Goal: Use online tool/utility: Utilize a website feature to perform a specific function

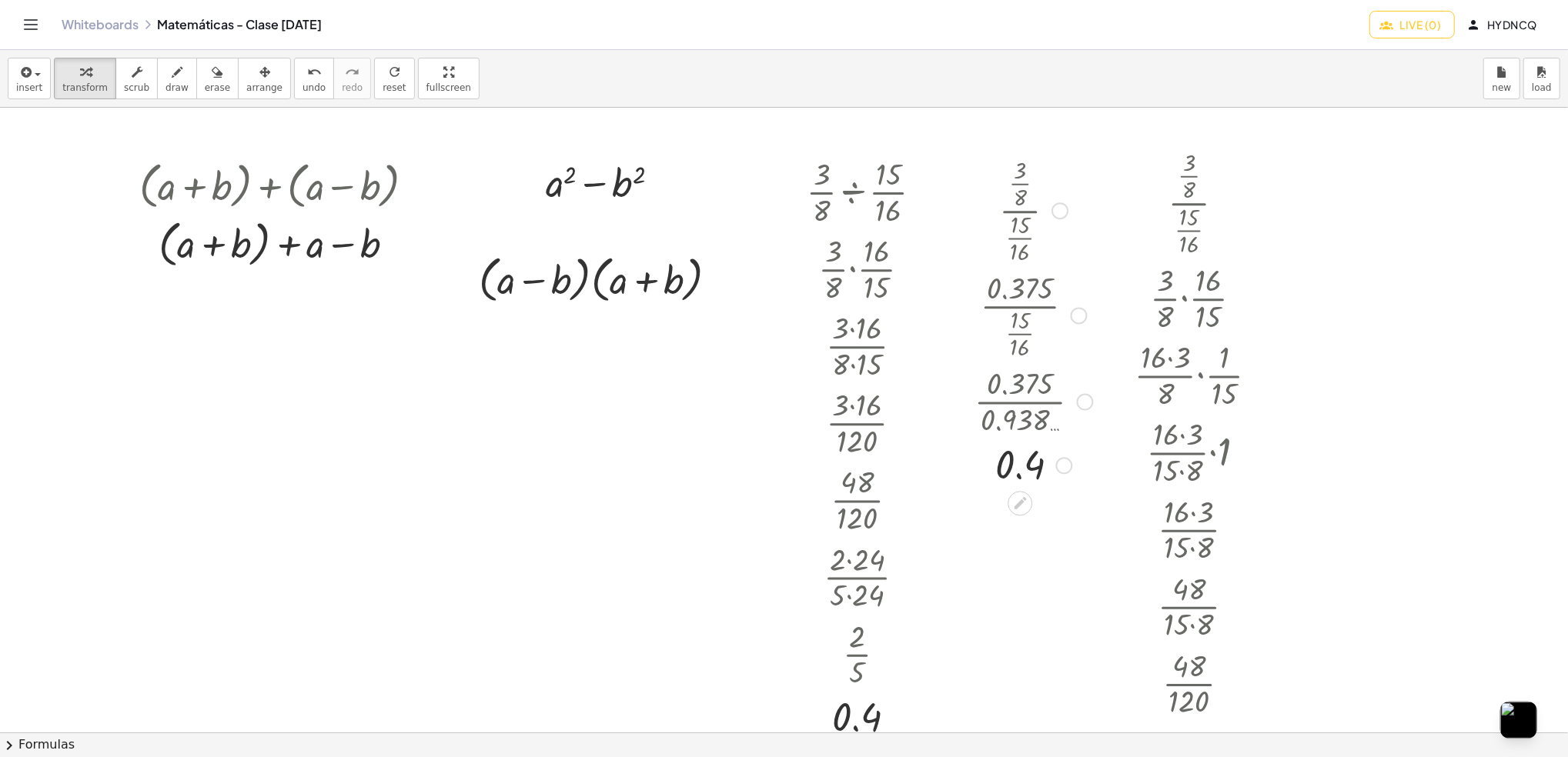
click at [1000, 222] on div at bounding box center [1034, 210] width 134 height 114
click at [19, 25] on button "Toggle navigation" at bounding box center [31, 25] width 25 height 25
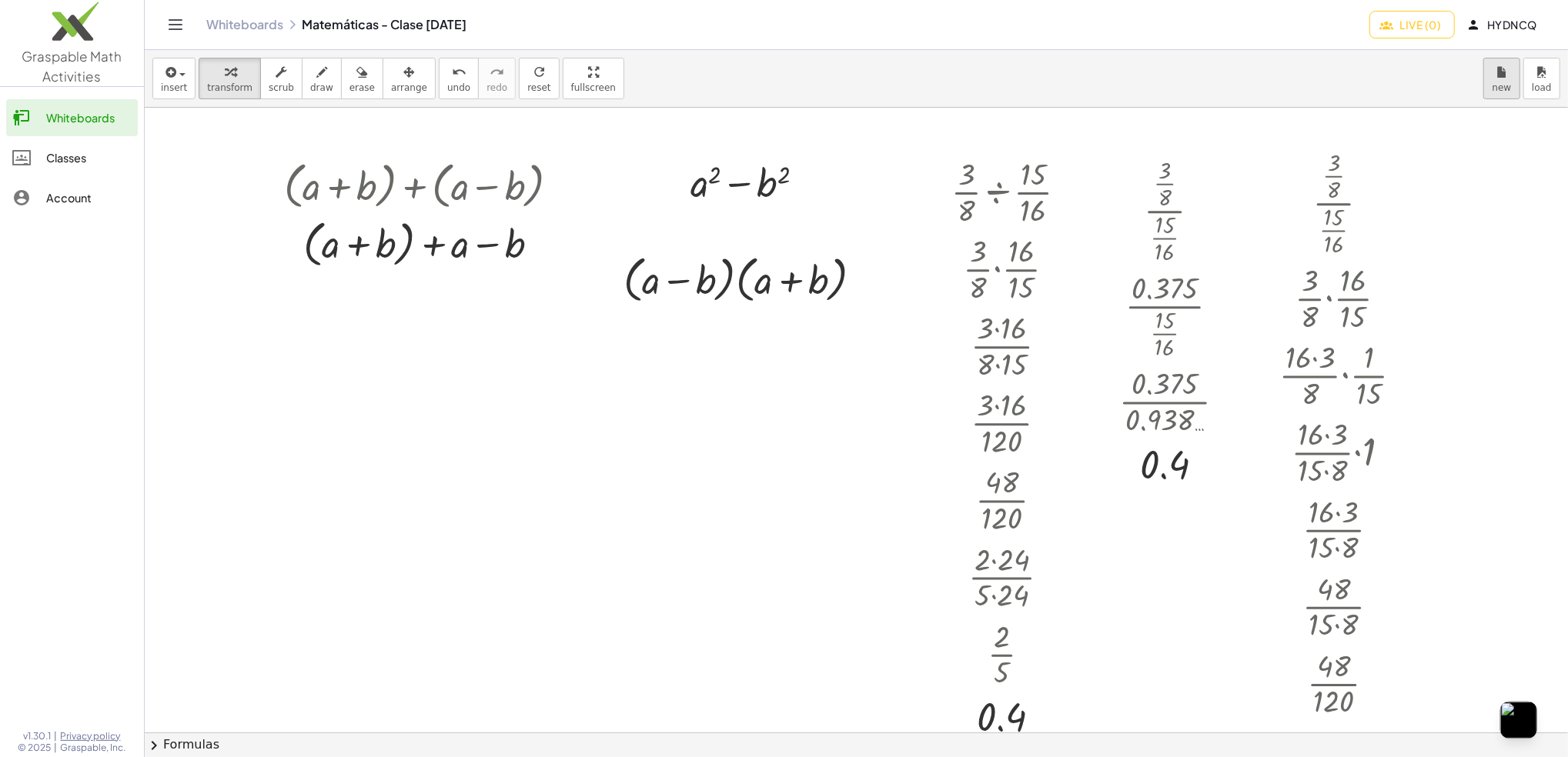
click at [1497, 83] on span "new" at bounding box center [1502, 88] width 19 height 11
click at [1487, 64] on button "new" at bounding box center [1501, 78] width 37 height 41
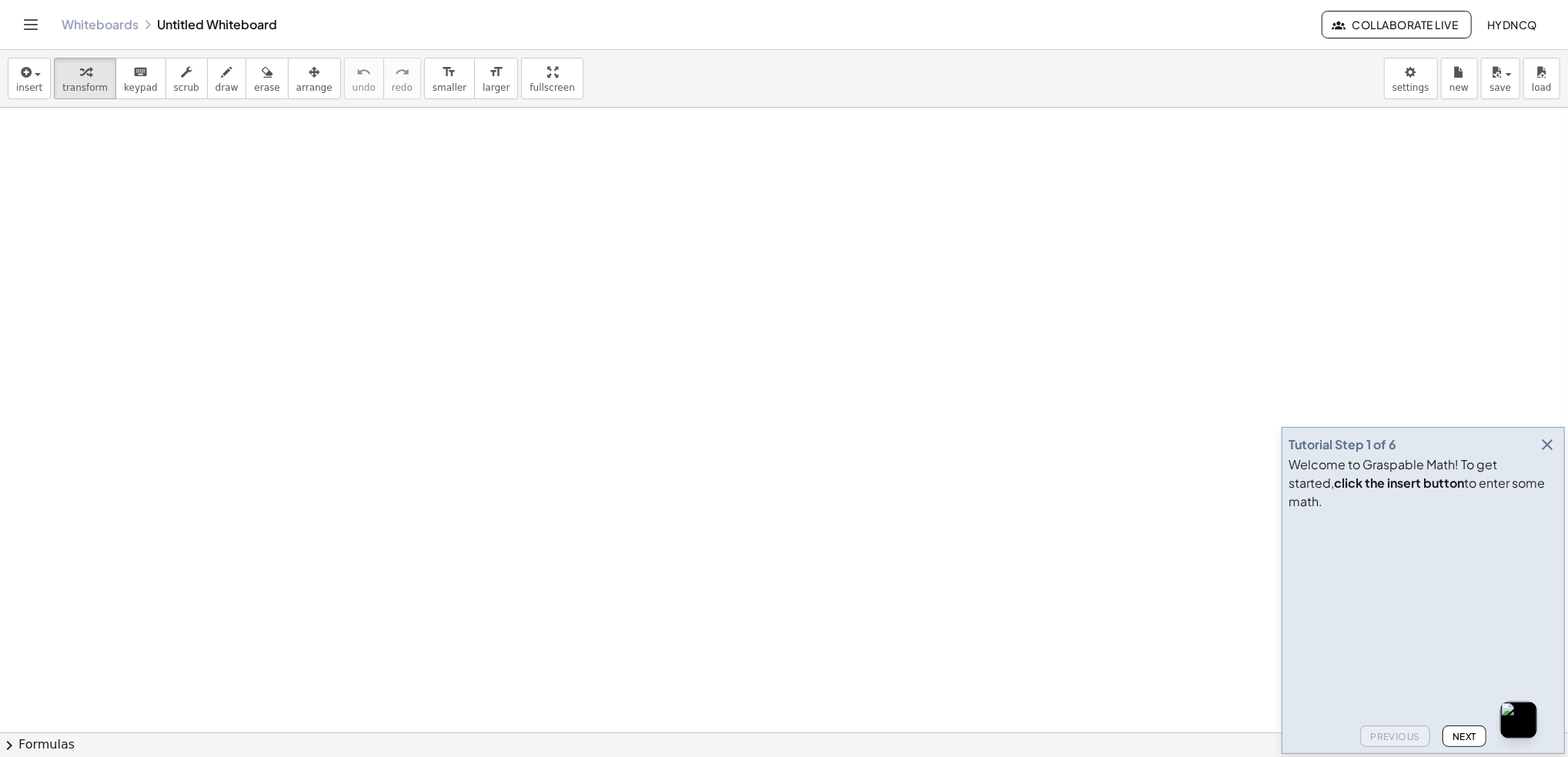
drag, startPoint x: 374, startPoint y: 263, endPoint x: 376, endPoint y: 277, distance: 14.1
drag, startPoint x: 838, startPoint y: 810, endPoint x: 1283, endPoint y: 810, distance: 445.0
click at [1283, 756] on html "Graspable Math Activities Whiteboards Classes Account v1.30.1 | Privacy policy …" at bounding box center [784, 378] width 1568 height 757
drag, startPoint x: 1467, startPoint y: 414, endPoint x: 1379, endPoint y: 397, distance: 89.6
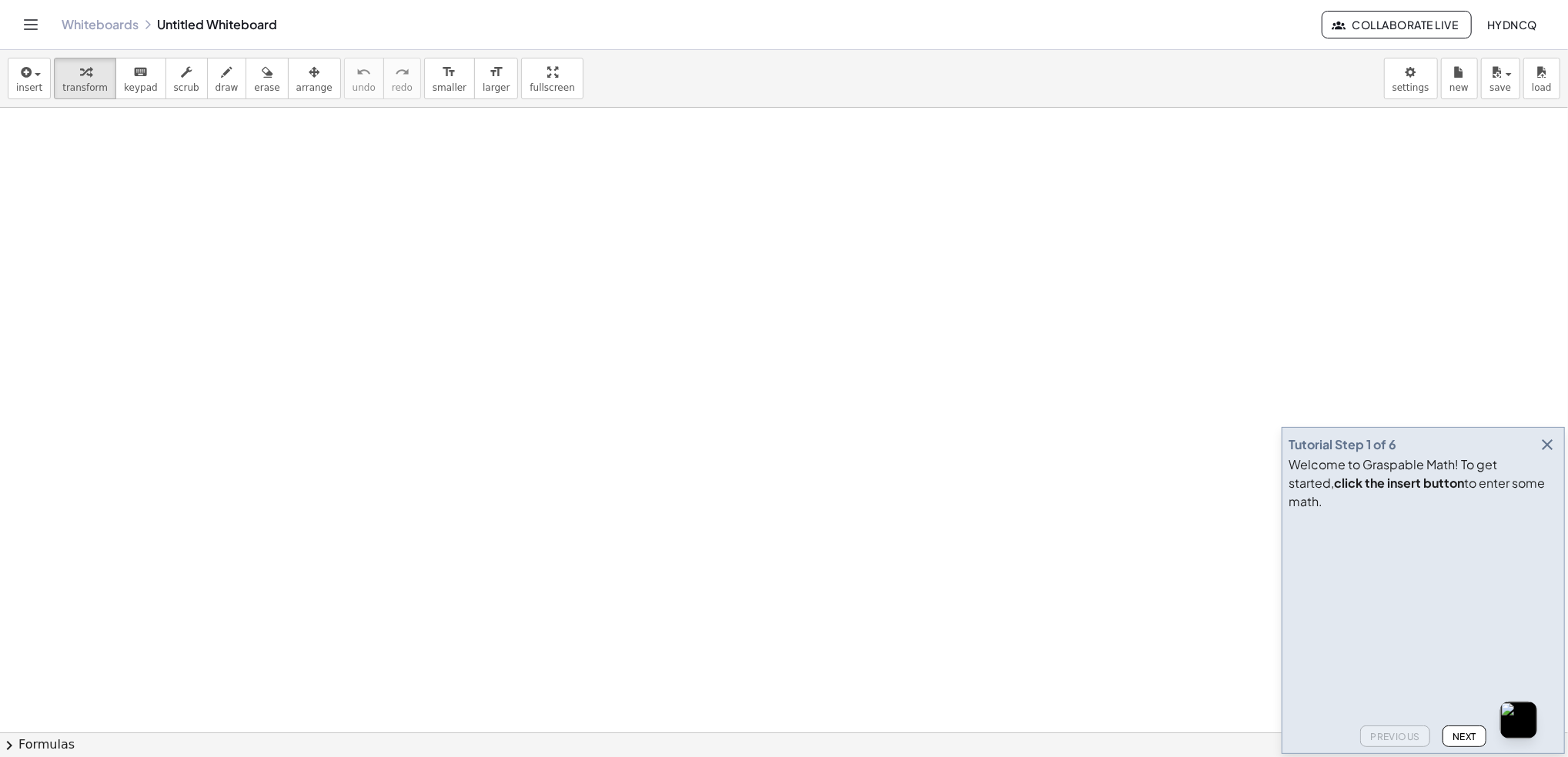
click at [1557, 476] on div "Welcome to Graspable Math! To get started, click the insert button to enter som…" at bounding box center [1423, 483] width 269 height 55
click at [1553, 454] on icon "button" at bounding box center [1547, 445] width 18 height 18
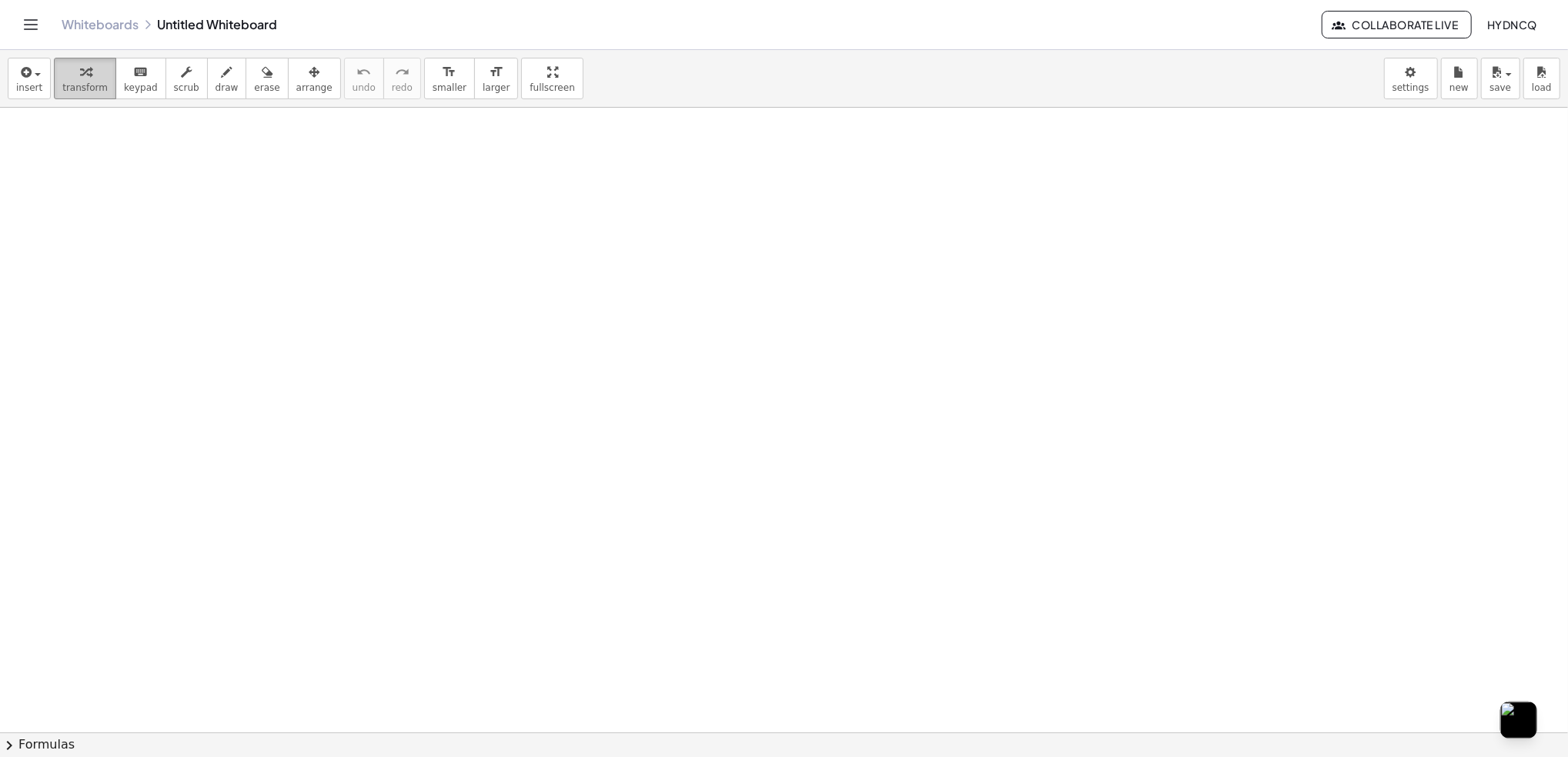
click at [94, 83] on button "transform" at bounding box center [85, 78] width 63 height 41
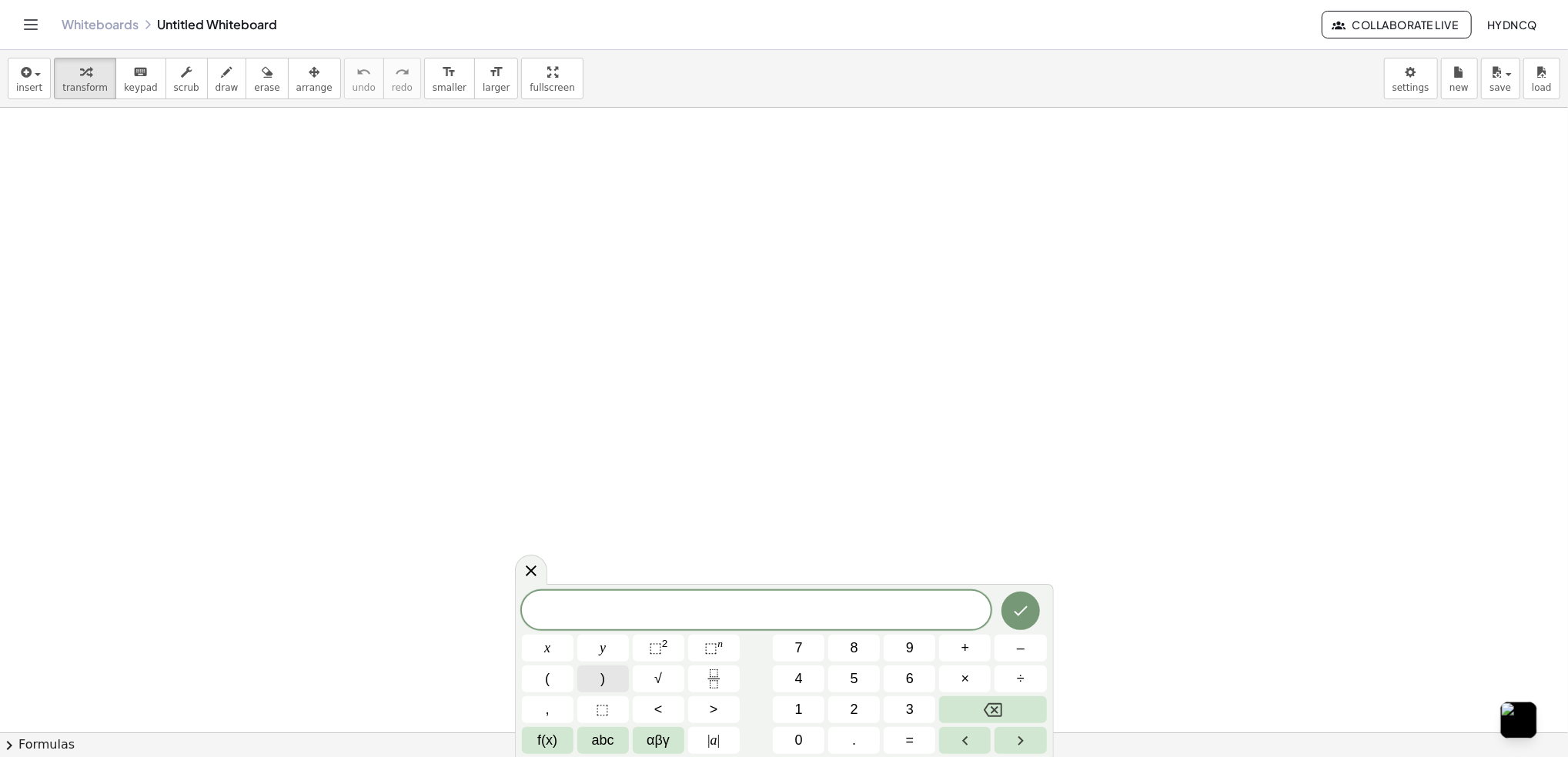
click at [619, 684] on button ")" at bounding box center [603, 679] width 51 height 27
click at [731, 684] on button "Fraction" at bounding box center [713, 679] width 51 height 27
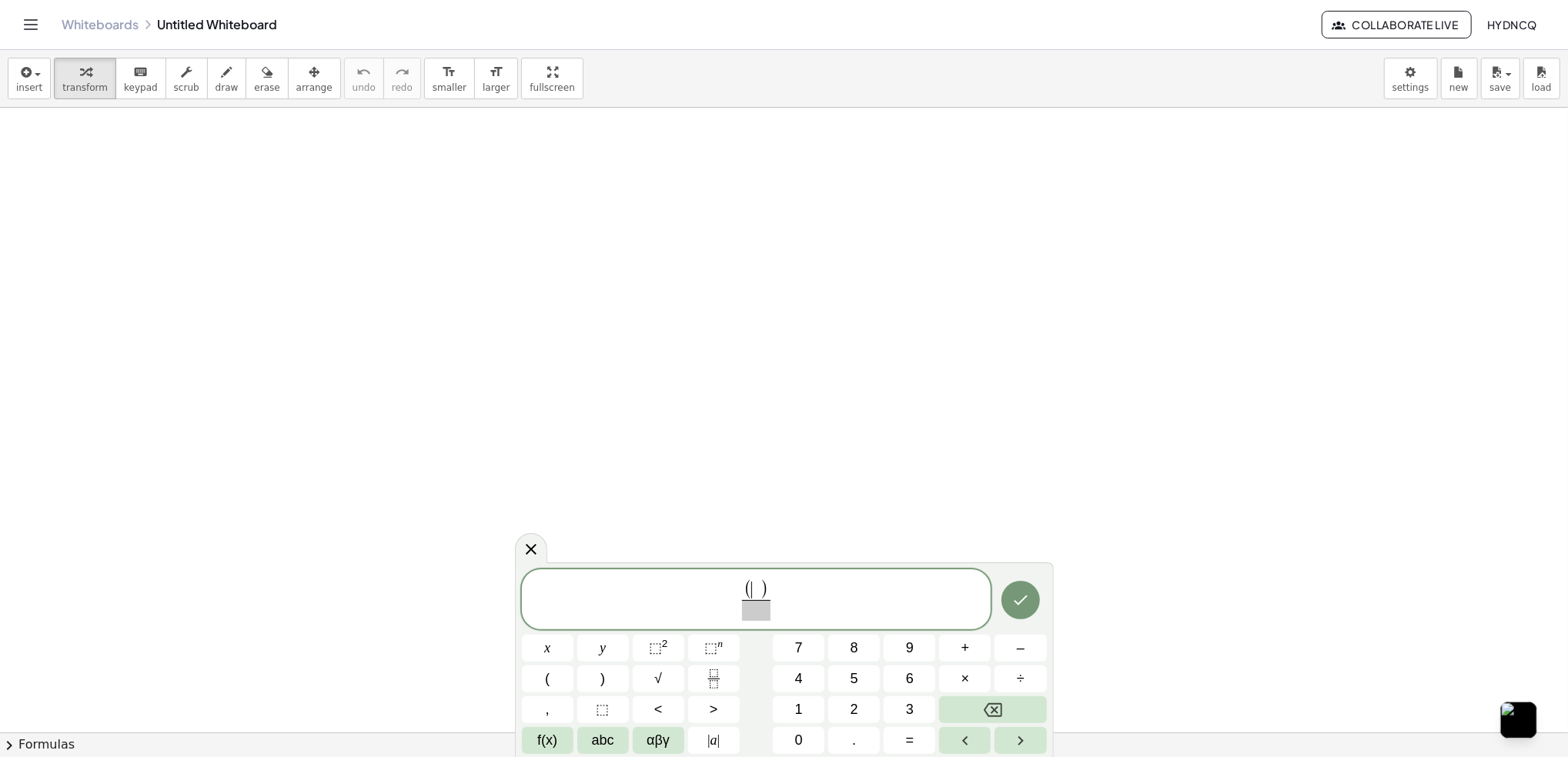
click at [760, 598] on span ")" at bounding box center [764, 590] width 8 height 20
click at [789, 603] on span "( ) ​ ​" at bounding box center [756, 600] width 470 height 44
click at [980, 704] on button "Backspace" at bounding box center [992, 710] width 107 height 27
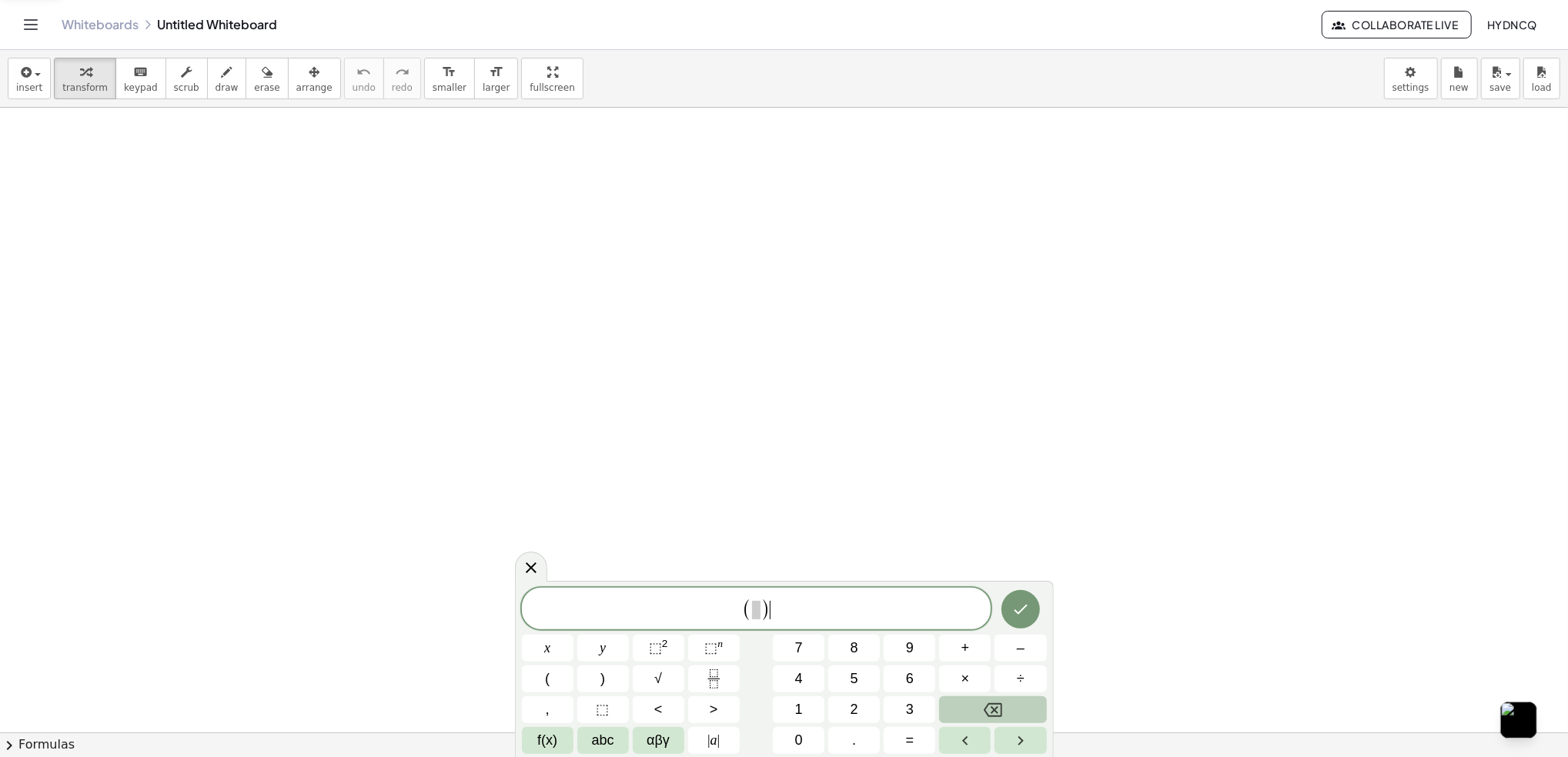
click at [980, 704] on button "Backspace" at bounding box center [992, 710] width 107 height 27
click at [719, 687] on icon "Fraction" at bounding box center [713, 679] width 19 height 19
click at [759, 609] on span at bounding box center [756, 610] width 12 height 21
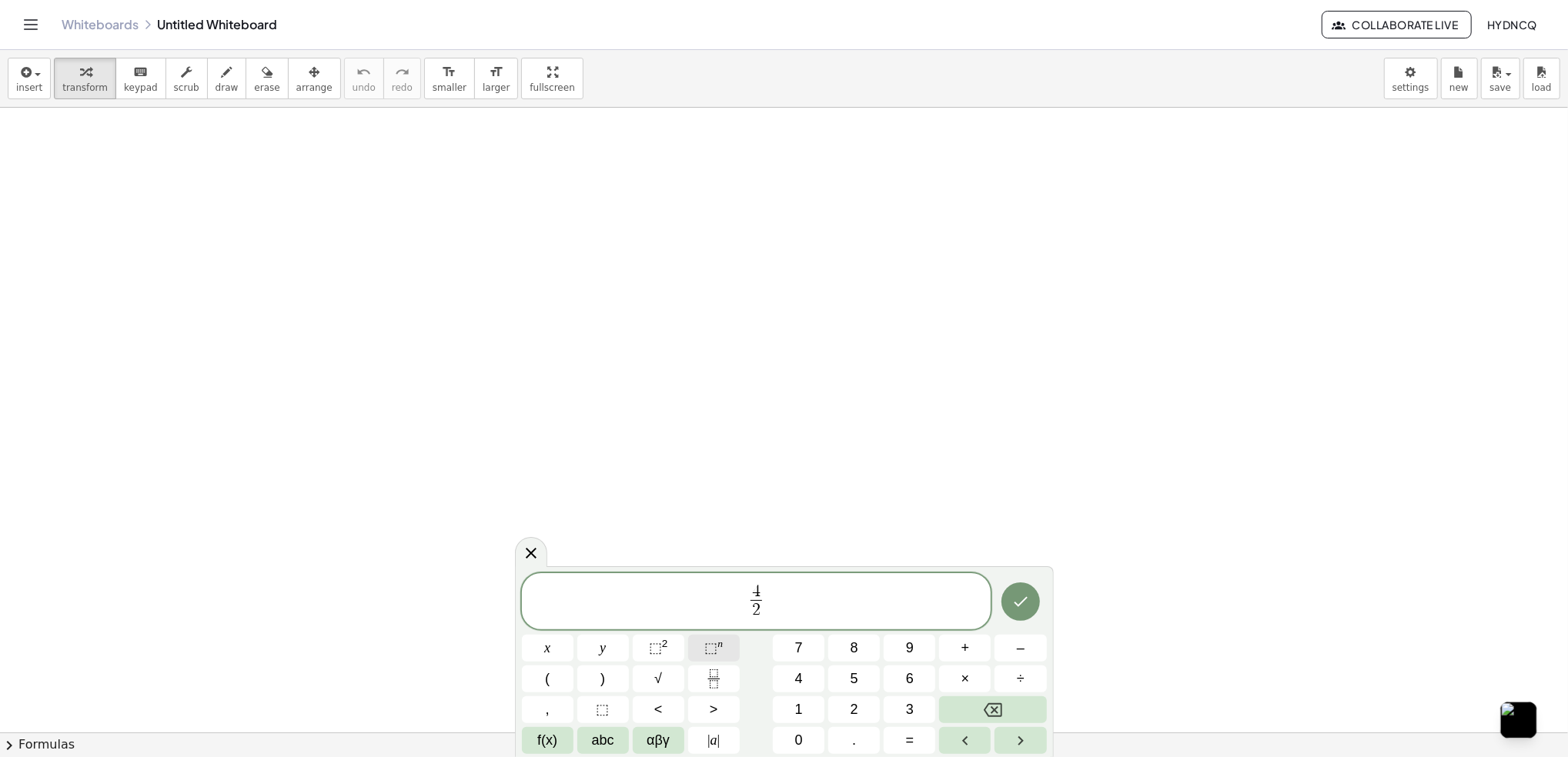
click at [720, 659] on span "⬚ n" at bounding box center [713, 648] width 18 height 21
click at [665, 684] on button "√" at bounding box center [658, 679] width 51 height 27
click at [776, 597] on span "4 2 √ 2 ​ ​" at bounding box center [756, 597] width 45 height 47
click at [778, 595] on span "4 2 √ 2 ​ ​" at bounding box center [756, 598] width 470 height 50
click at [716, 660] on button "⬚ n" at bounding box center [713, 648] width 51 height 27
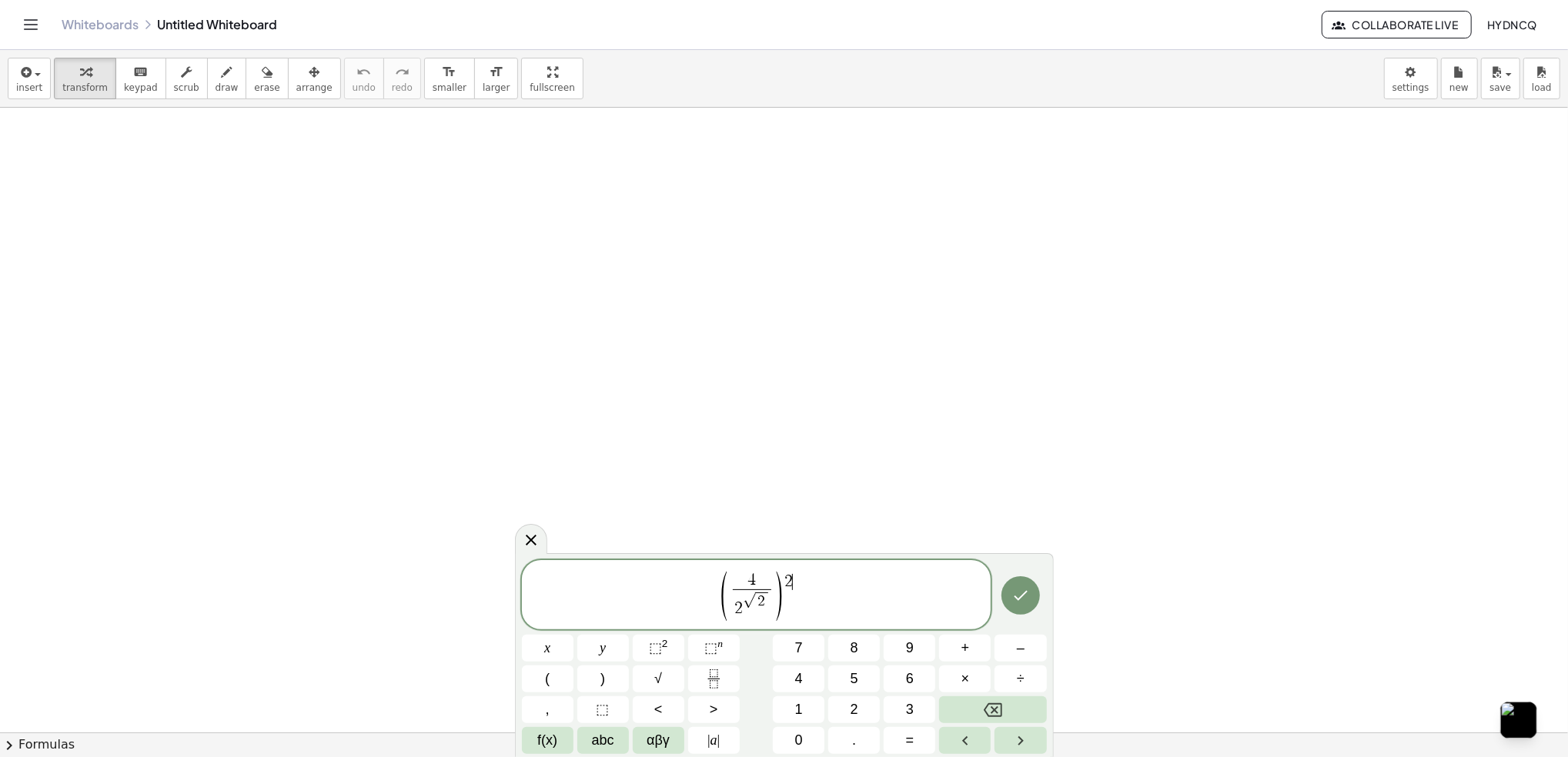
click at [970, 664] on div "( 4 2 √ 2 ​ ) 2 ​ x y ⬚ 2 ⬚ n 7 8 9 + – ( ) √ 4 5 6 × ÷ , ⬚ < > 1 2 3 f(x) abc …" at bounding box center [784, 657] width 525 height 194
click at [969, 655] on span "+" at bounding box center [965, 648] width 8 height 21
click at [655, 684] on span "√" at bounding box center [657, 679] width 7 height 21
click at [1022, 599] on icon "Done" at bounding box center [1021, 595] width 18 height 18
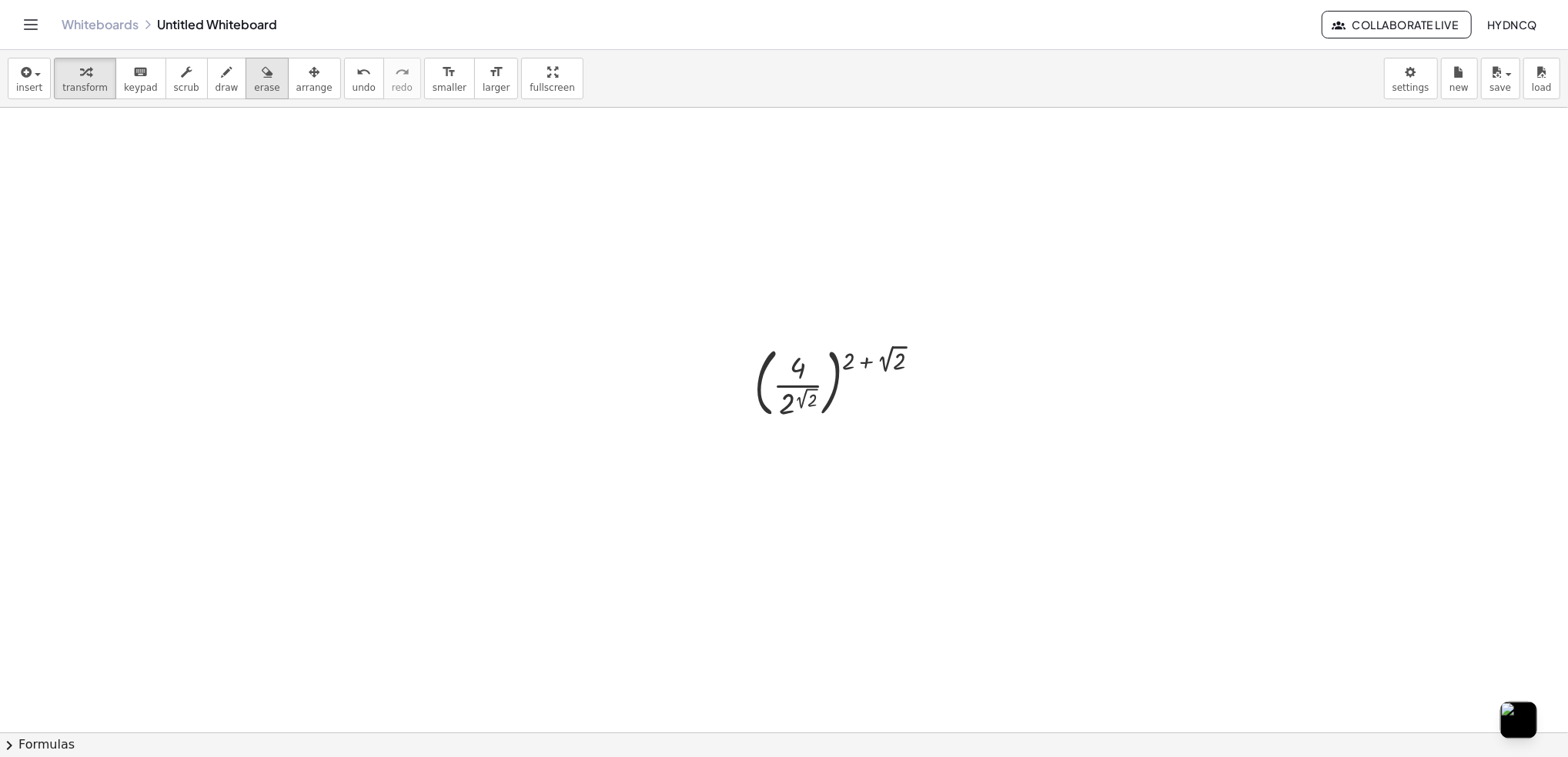
click at [263, 80] on button "erase" at bounding box center [266, 78] width 42 height 41
click at [296, 78] on div "button" at bounding box center [315, 72] width 36 height 18
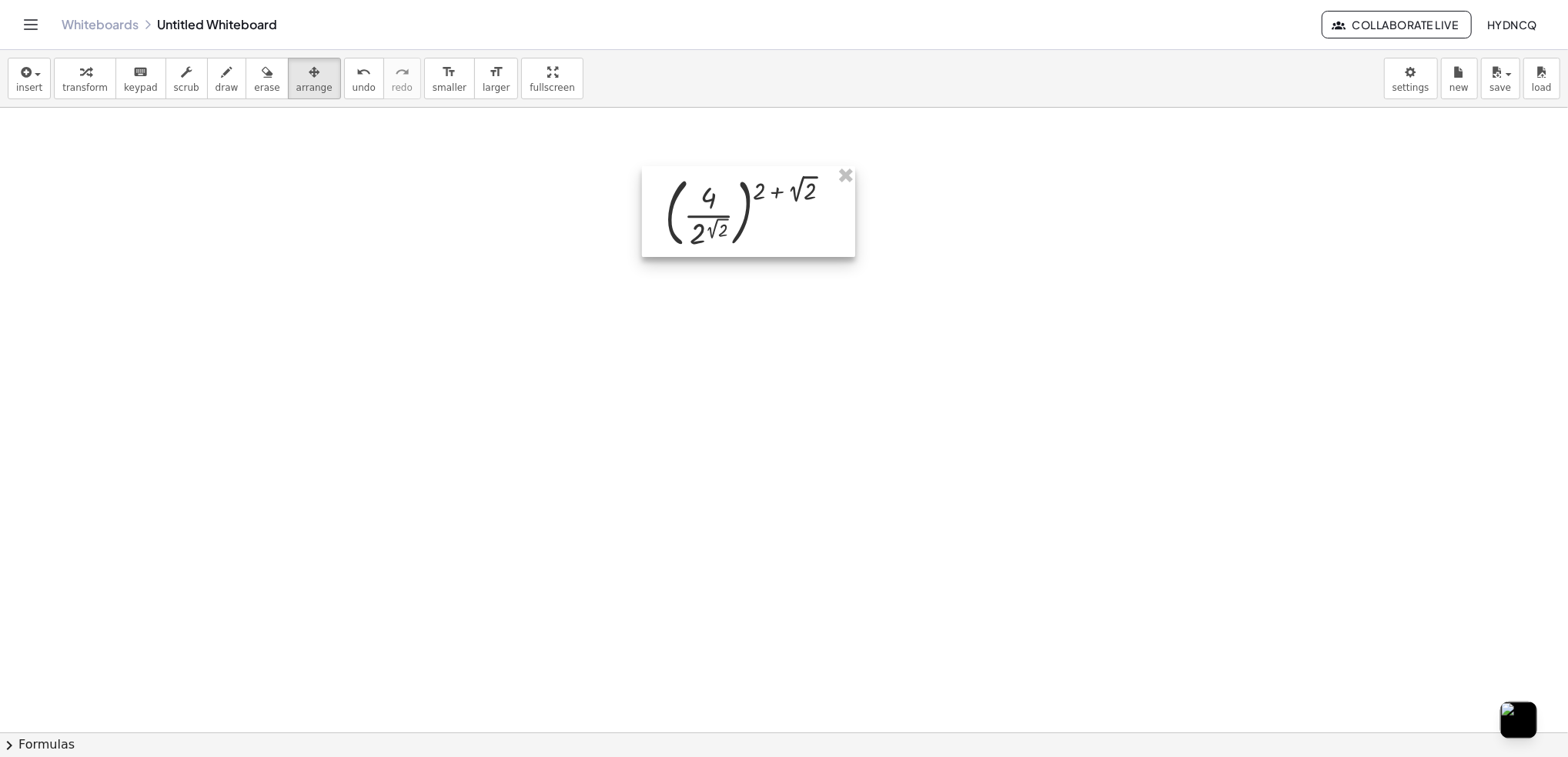
drag, startPoint x: 823, startPoint y: 342, endPoint x: 732, endPoint y: 170, distance: 194.6
click at [732, 170] on div at bounding box center [748, 211] width 213 height 91
click at [97, 88] on span "transform" at bounding box center [85, 88] width 45 height 11
click at [702, 223] on div at bounding box center [752, 210] width 194 height 83
click at [709, 228] on div at bounding box center [752, 210] width 194 height 83
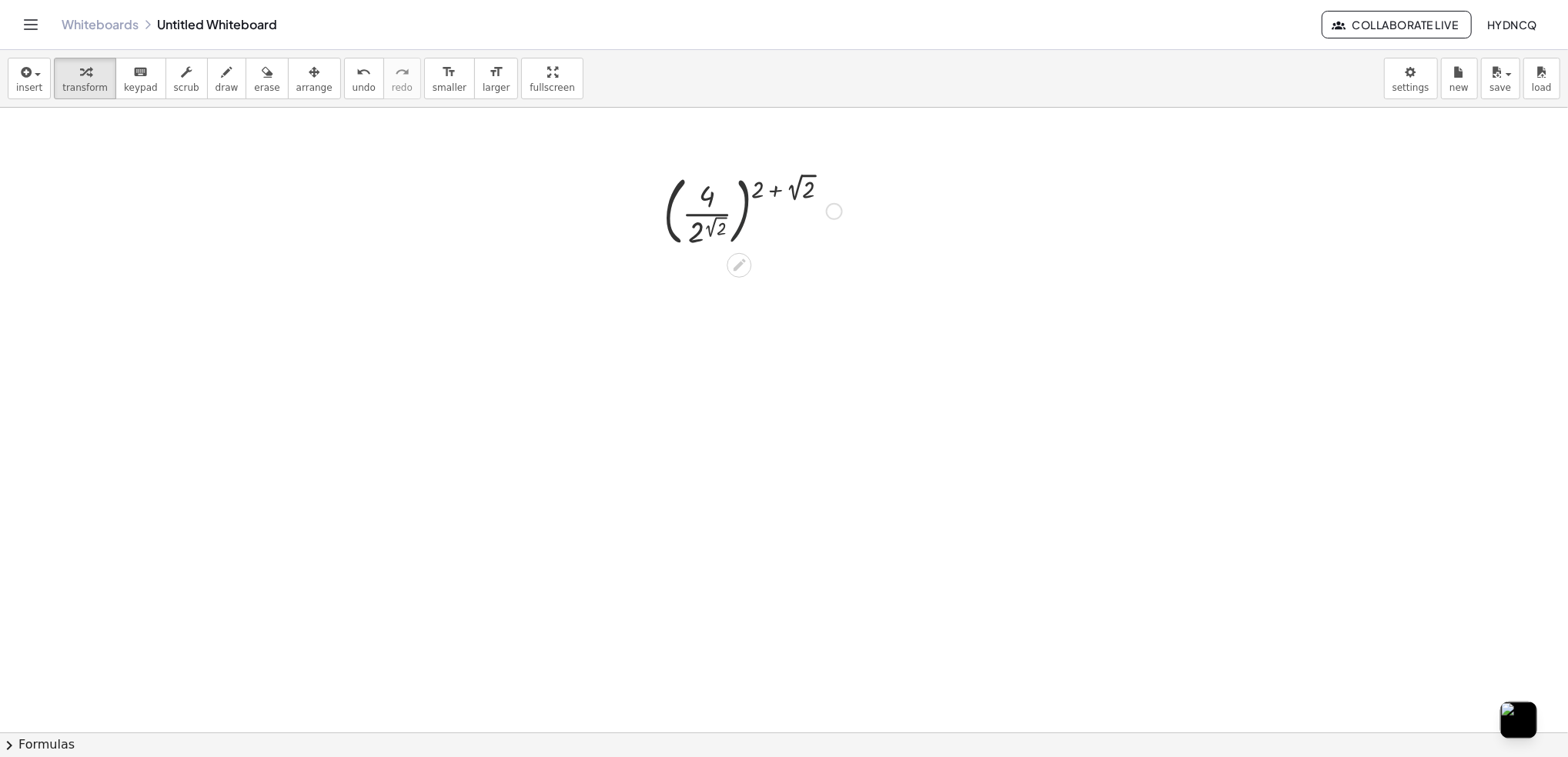
click at [751, 197] on div at bounding box center [752, 210] width 194 height 83
click at [753, 185] on div at bounding box center [752, 210] width 194 height 83
click at [752, 189] on div at bounding box center [752, 210] width 194 height 83
click at [761, 187] on div at bounding box center [752, 210] width 194 height 83
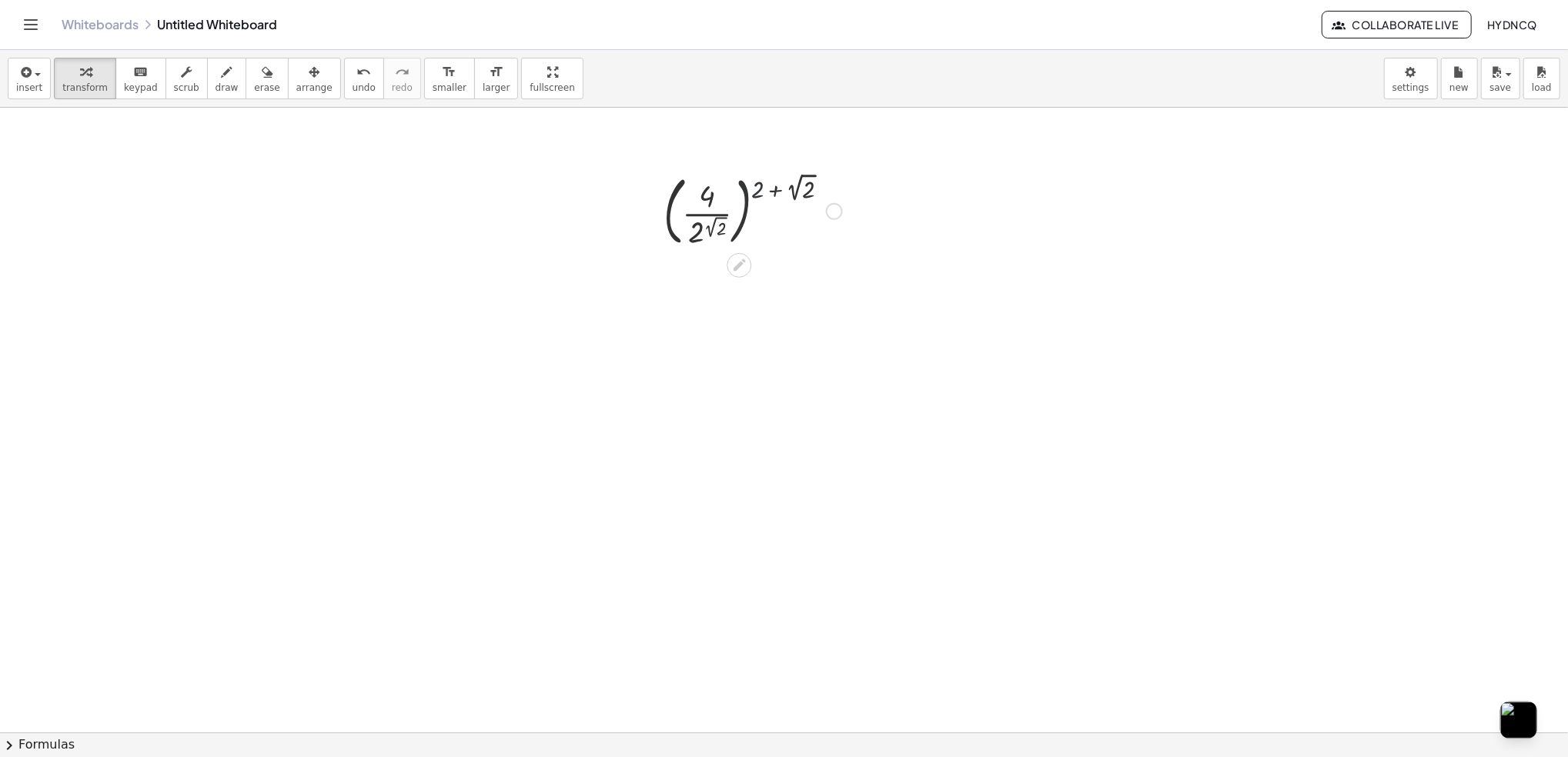
click at [773, 187] on div at bounding box center [752, 210] width 194 height 83
click at [807, 188] on div at bounding box center [752, 210] width 194 height 83
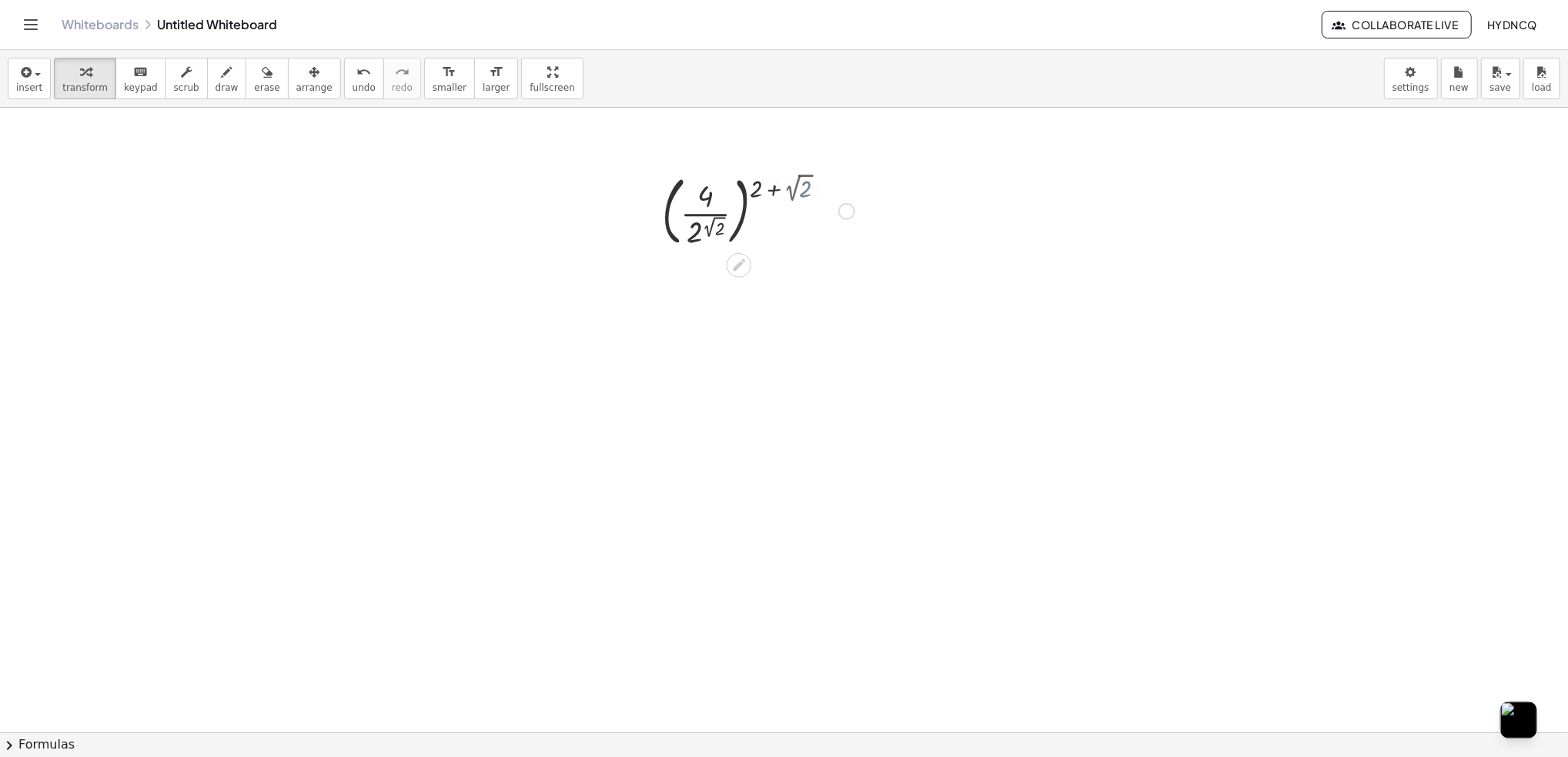
click at [807, 188] on div at bounding box center [752, 210] width 220 height 83
click at [770, 192] on div at bounding box center [752, 210] width 220 height 83
click at [722, 386] on div at bounding box center [752, 376] width 220 height 83
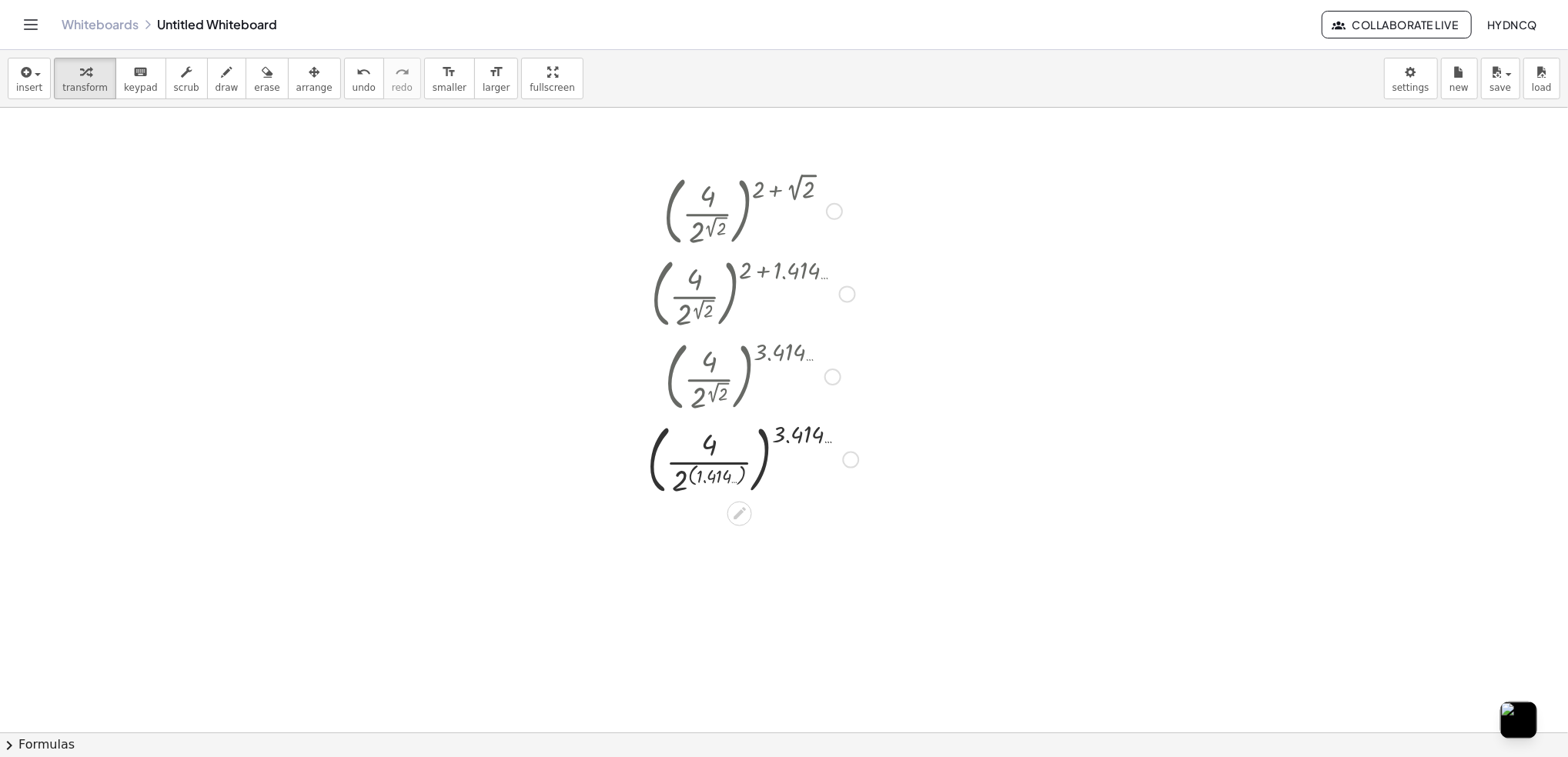
click at [666, 401] on div at bounding box center [753, 376] width 226 height 83
click at [674, 482] on div at bounding box center [753, 458] width 226 height 83
click at [683, 479] on div at bounding box center [753, 458] width 226 height 83
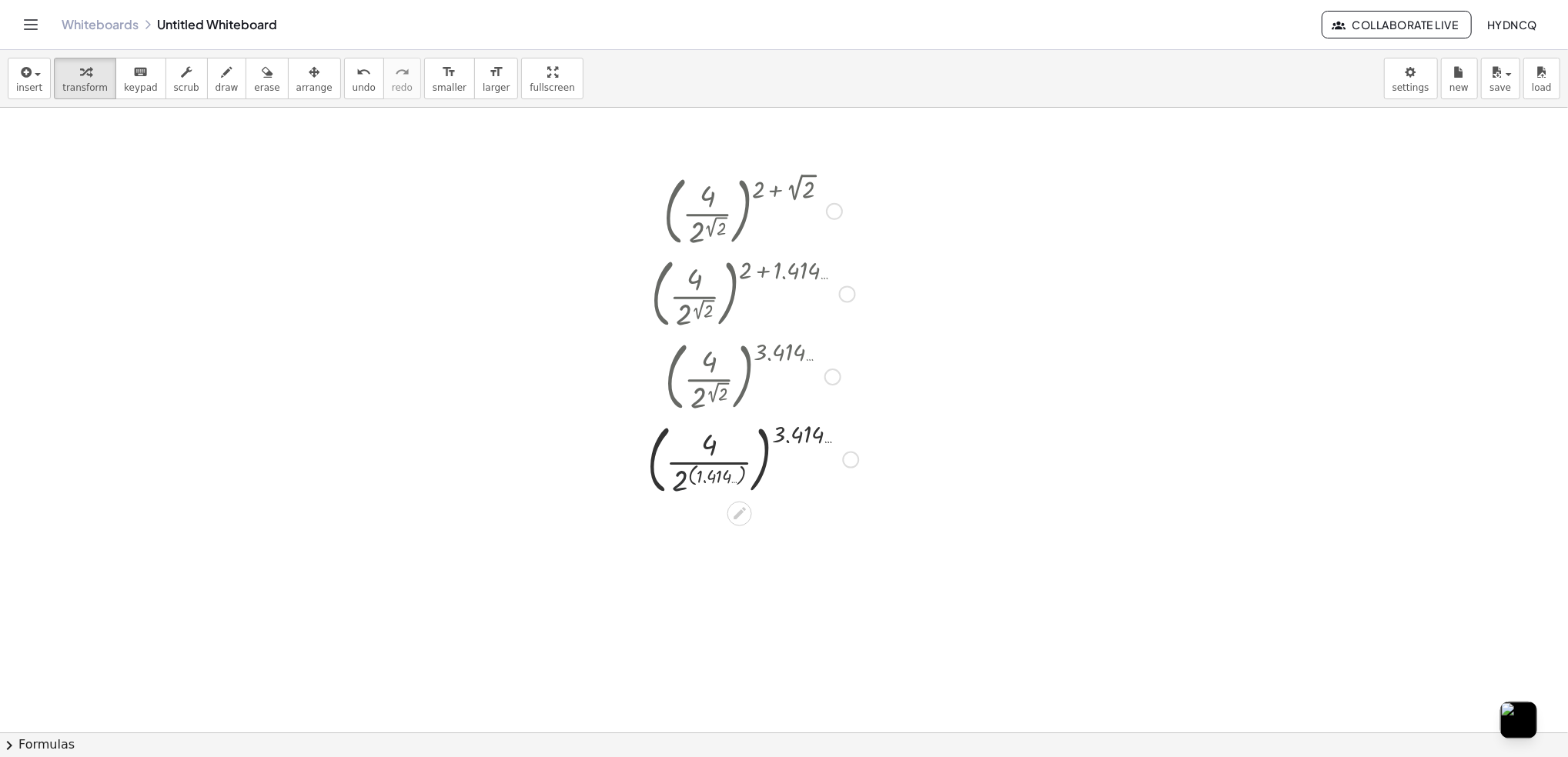
click at [689, 477] on div at bounding box center [753, 458] width 226 height 83
click at [696, 474] on div at bounding box center [753, 458] width 226 height 83
click at [696, 474] on div at bounding box center [752, 458] width 220 height 83
drag, startPoint x: 707, startPoint y: 561, endPoint x: 718, endPoint y: 555, distance: 12.5
click at [718, 555] on div at bounding box center [753, 542] width 226 height 83
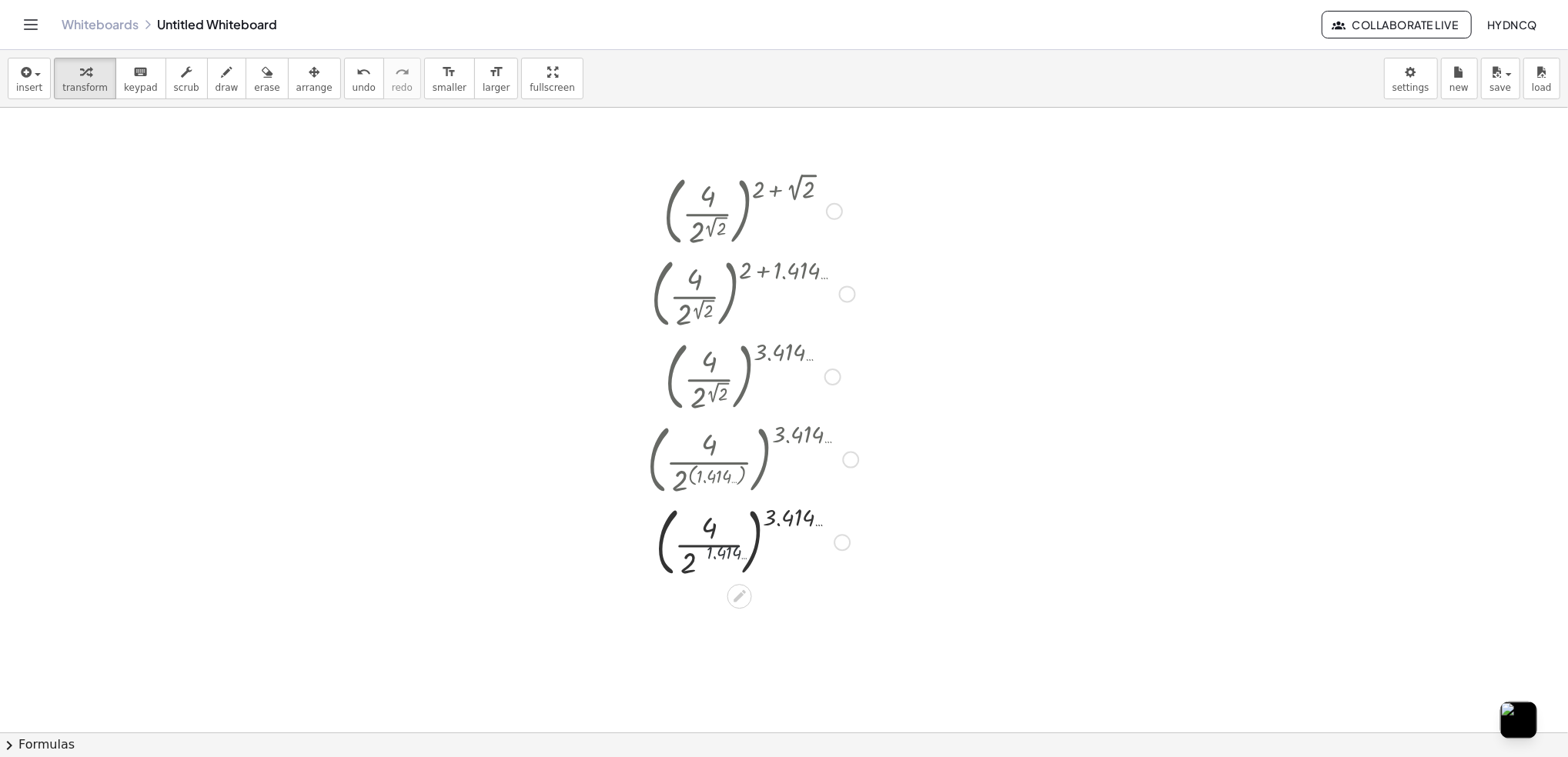
click at [718, 555] on div at bounding box center [753, 542] width 226 height 83
click at [685, 565] on div at bounding box center [753, 542] width 233 height 83
click at [767, 693] on div at bounding box center [753, 691] width 233 height 51
click at [767, 693] on div at bounding box center [765, 693] width 17 height 17
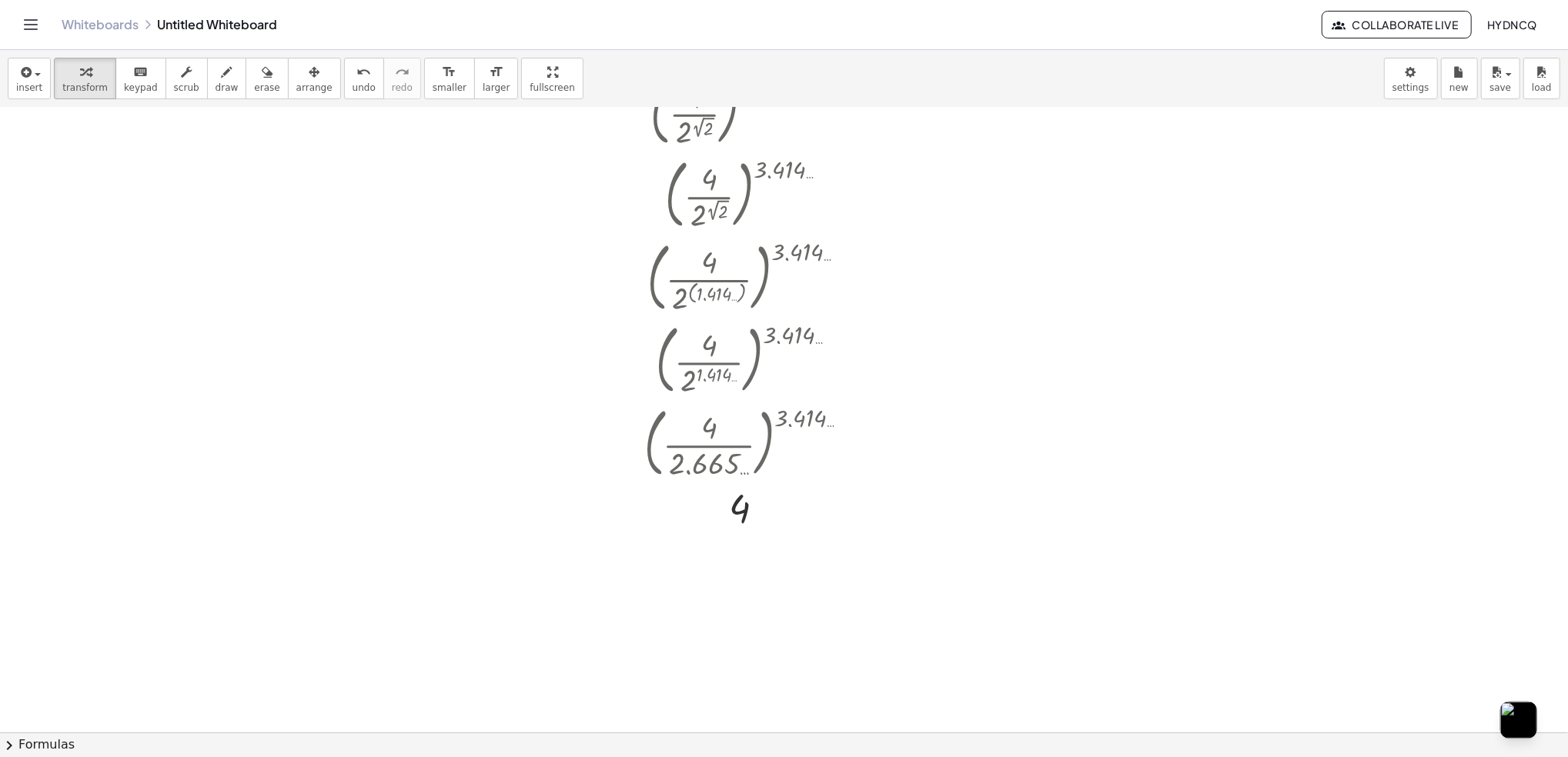
scroll to position [210, 0]
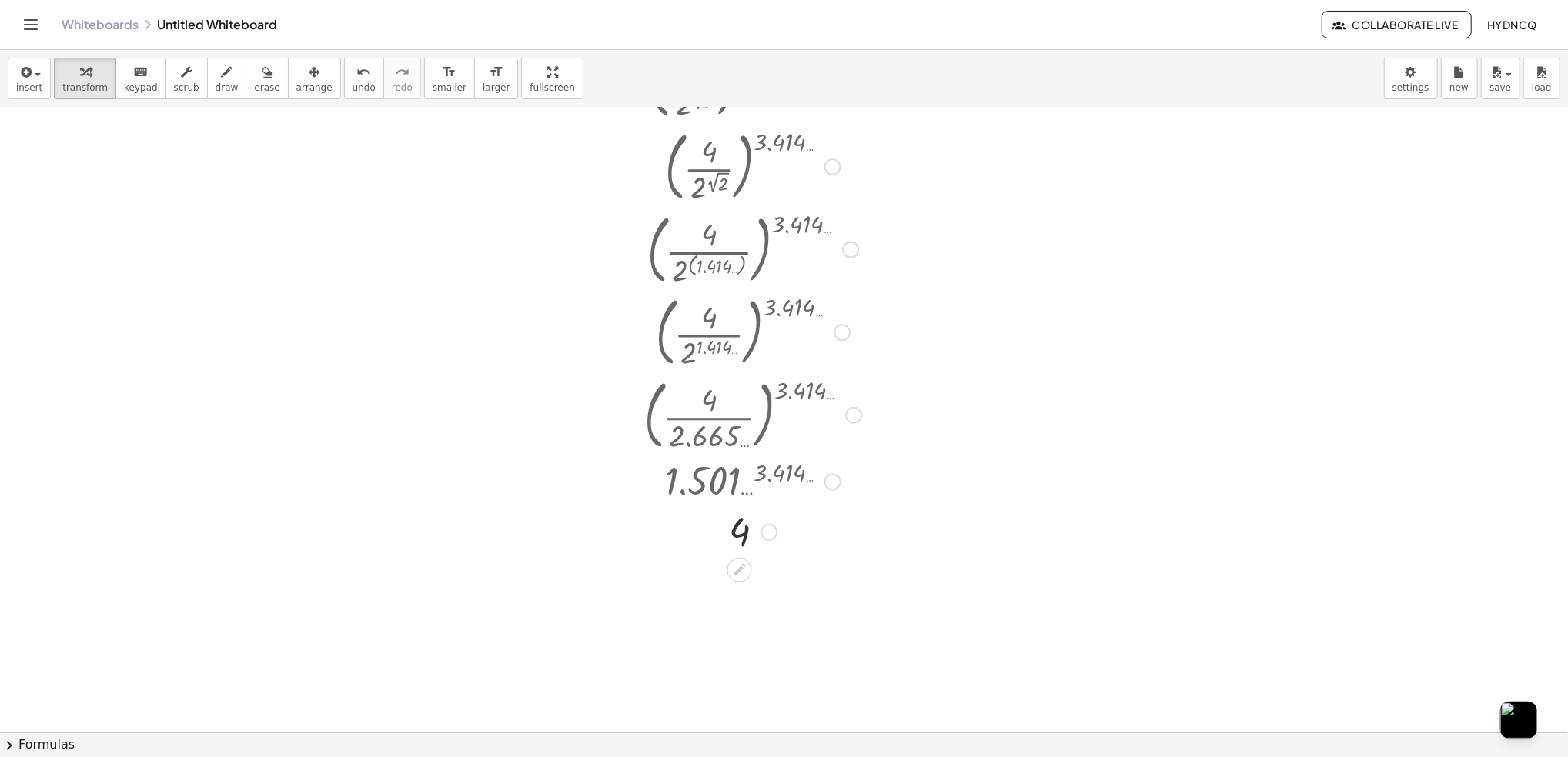
drag, startPoint x: 766, startPoint y: 478, endPoint x: 797, endPoint y: 701, distance: 225.1
click at [797, 701] on div "( · 4 · 2 ( 2 √ 2 ) ) ( + 2 + 2 √ 2 ) ( · 4 · 2 ( 2 √ 2 ) ) ( + 2 + 1.414 … ) (…" at bounding box center [784, 573] width 1568 height 1351
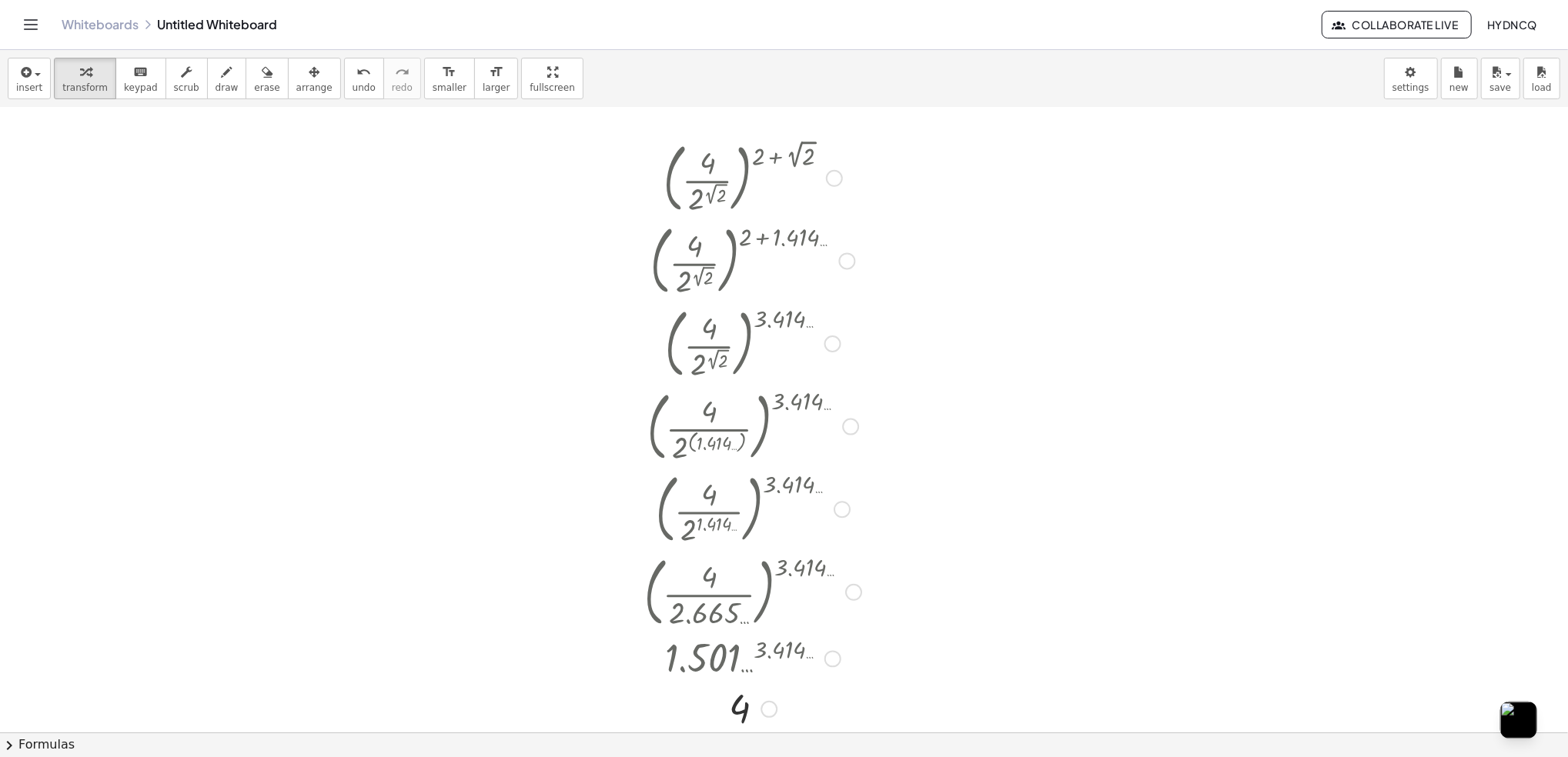
scroll to position [50, 0]
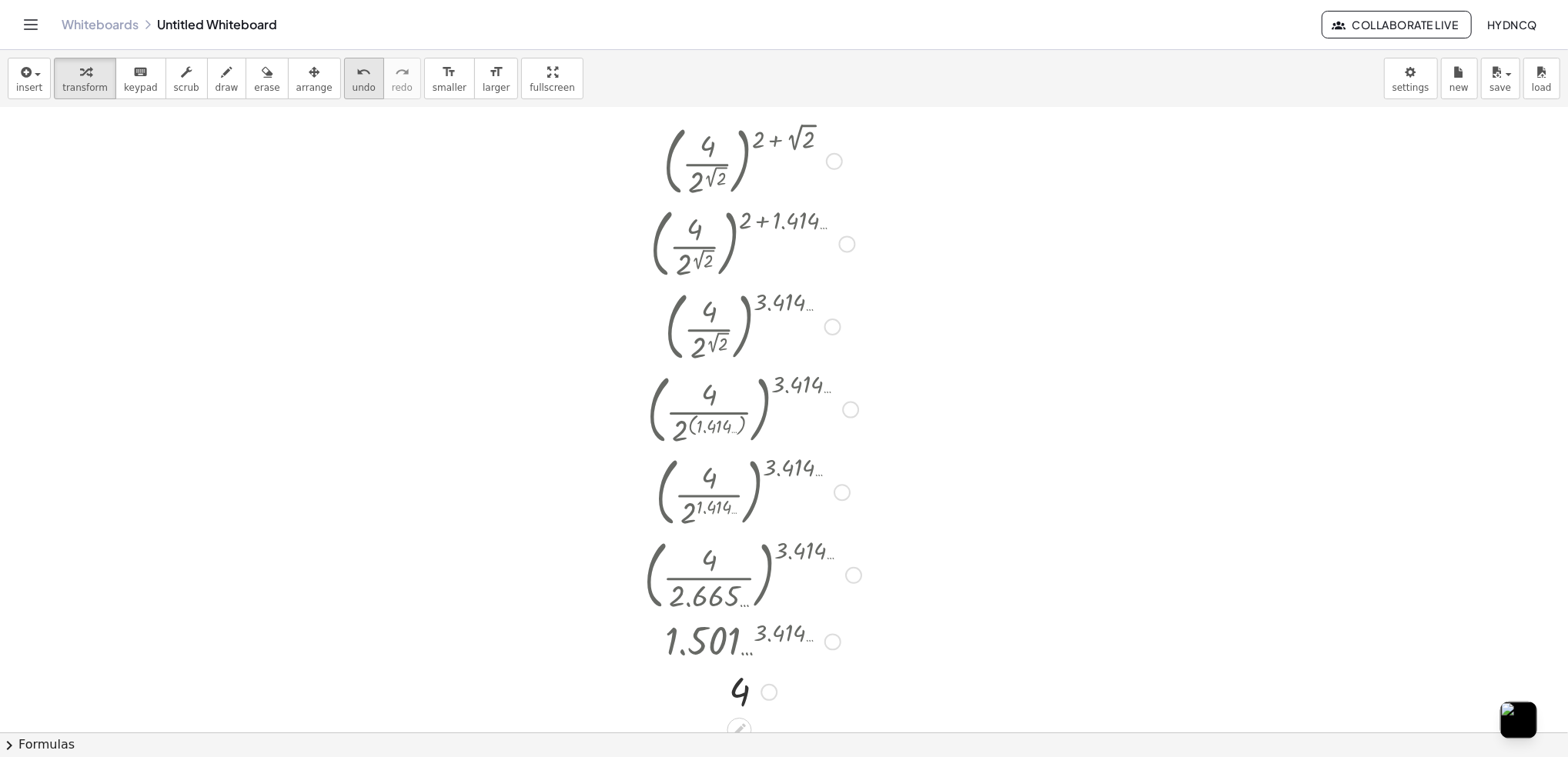
click at [353, 87] on span "undo" at bounding box center [364, 88] width 23 height 11
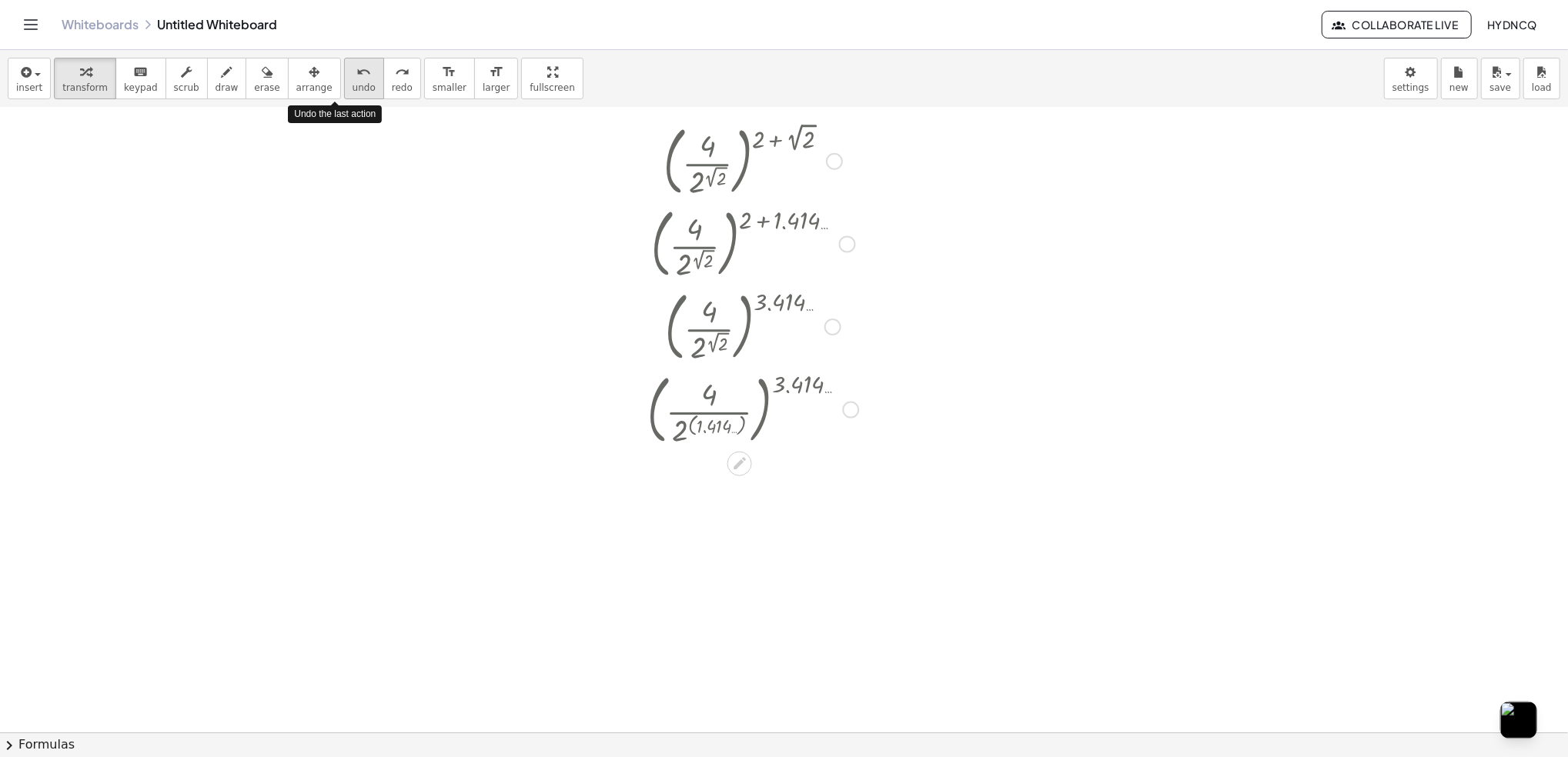
click at [353, 87] on span "undo" at bounding box center [364, 88] width 23 height 11
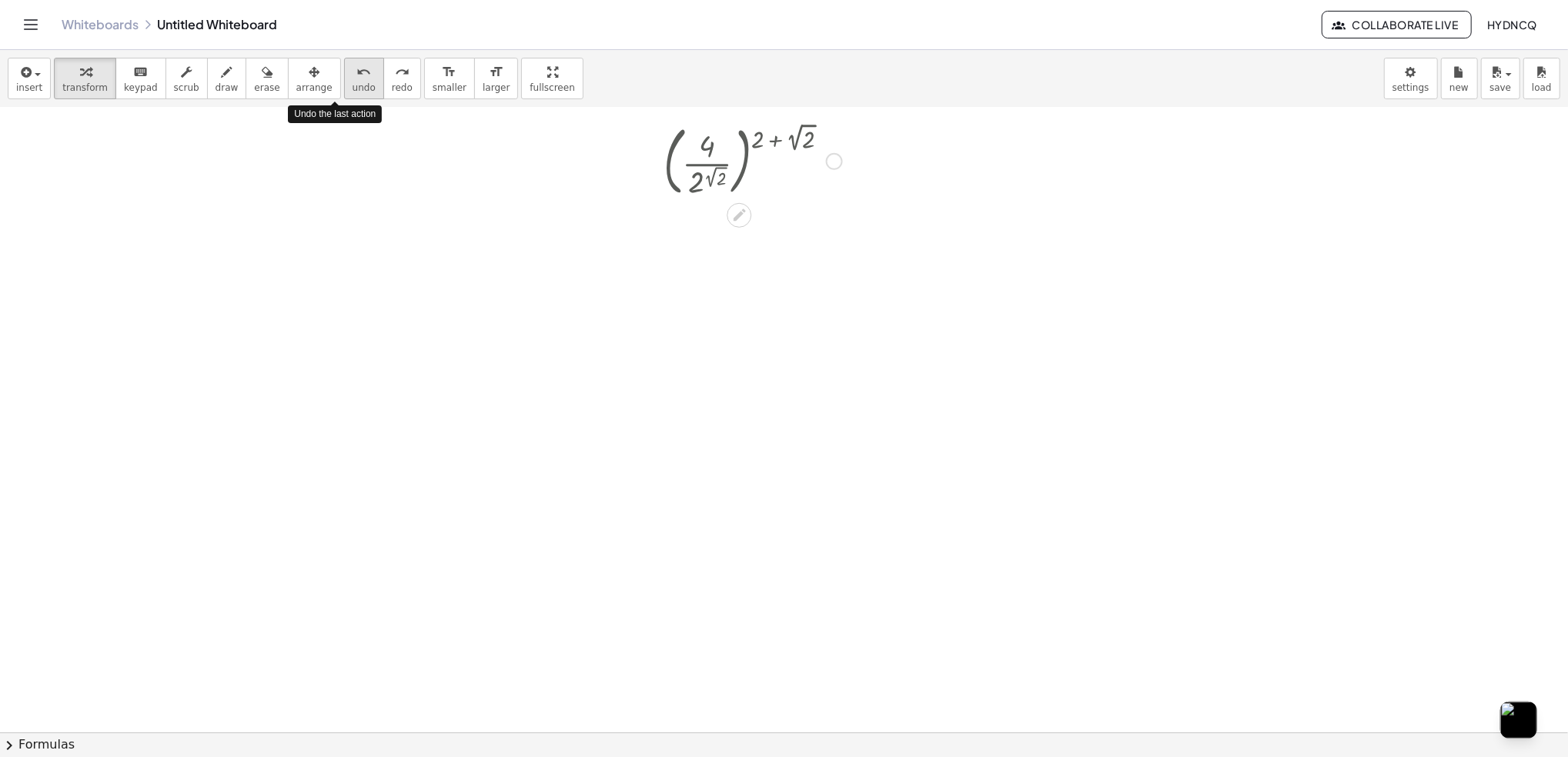
click at [353, 87] on span "undo" at bounding box center [364, 88] width 23 height 11
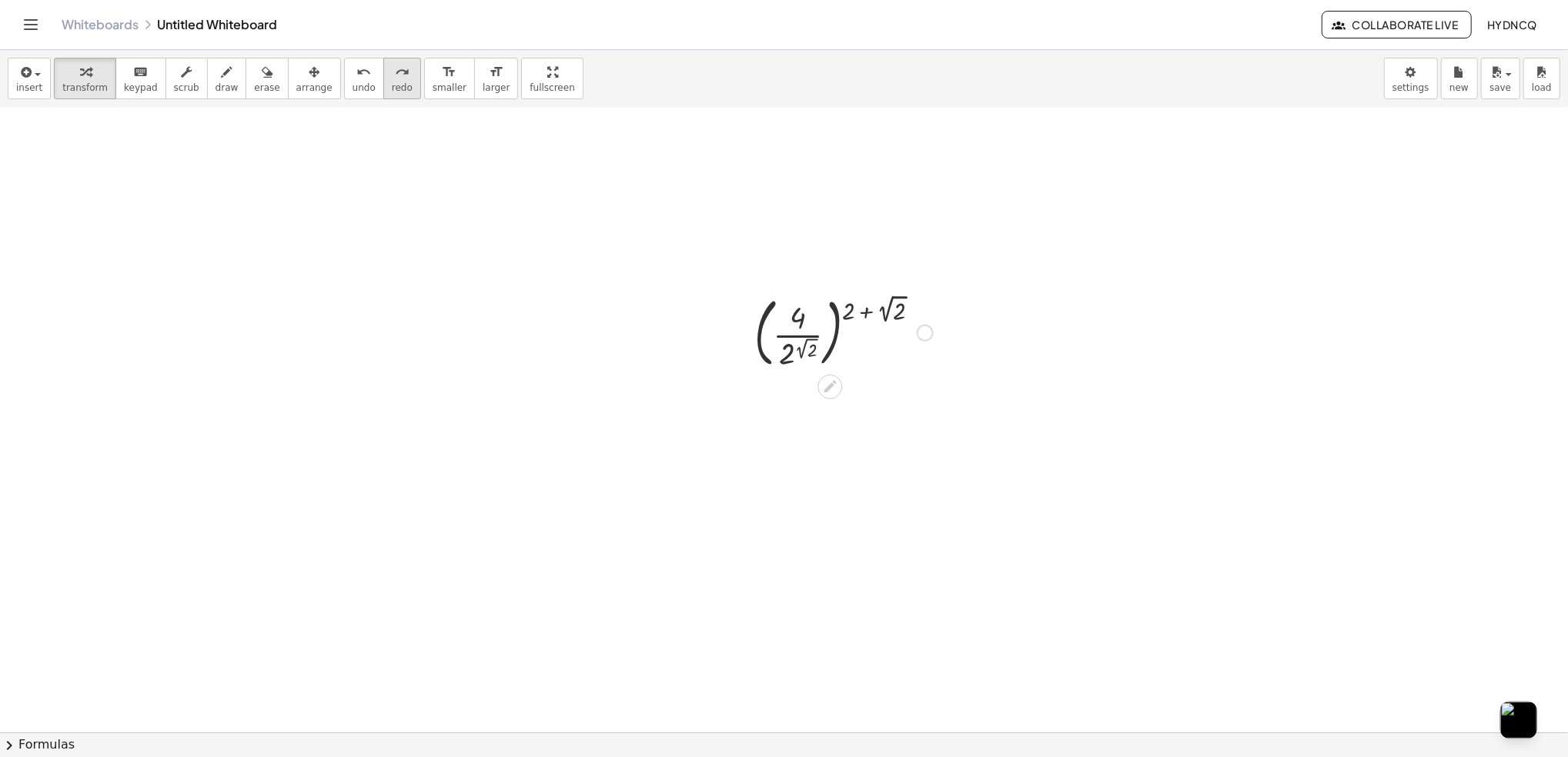
click at [391, 85] on span "redo" at bounding box center [401, 88] width 21 height 11
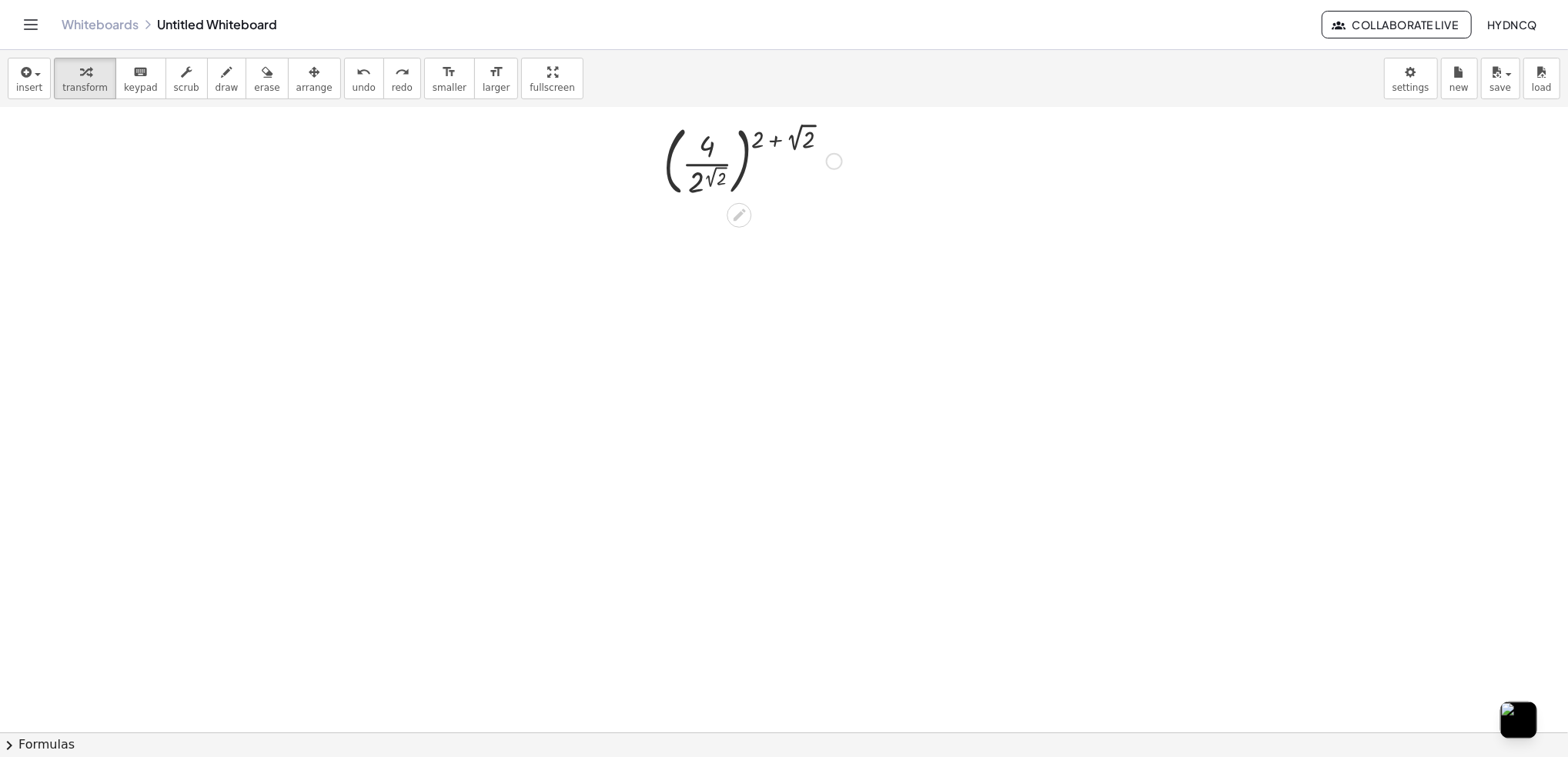
click at [774, 142] on div at bounding box center [752, 160] width 194 height 83
click at [708, 149] on div at bounding box center [752, 160] width 194 height 83
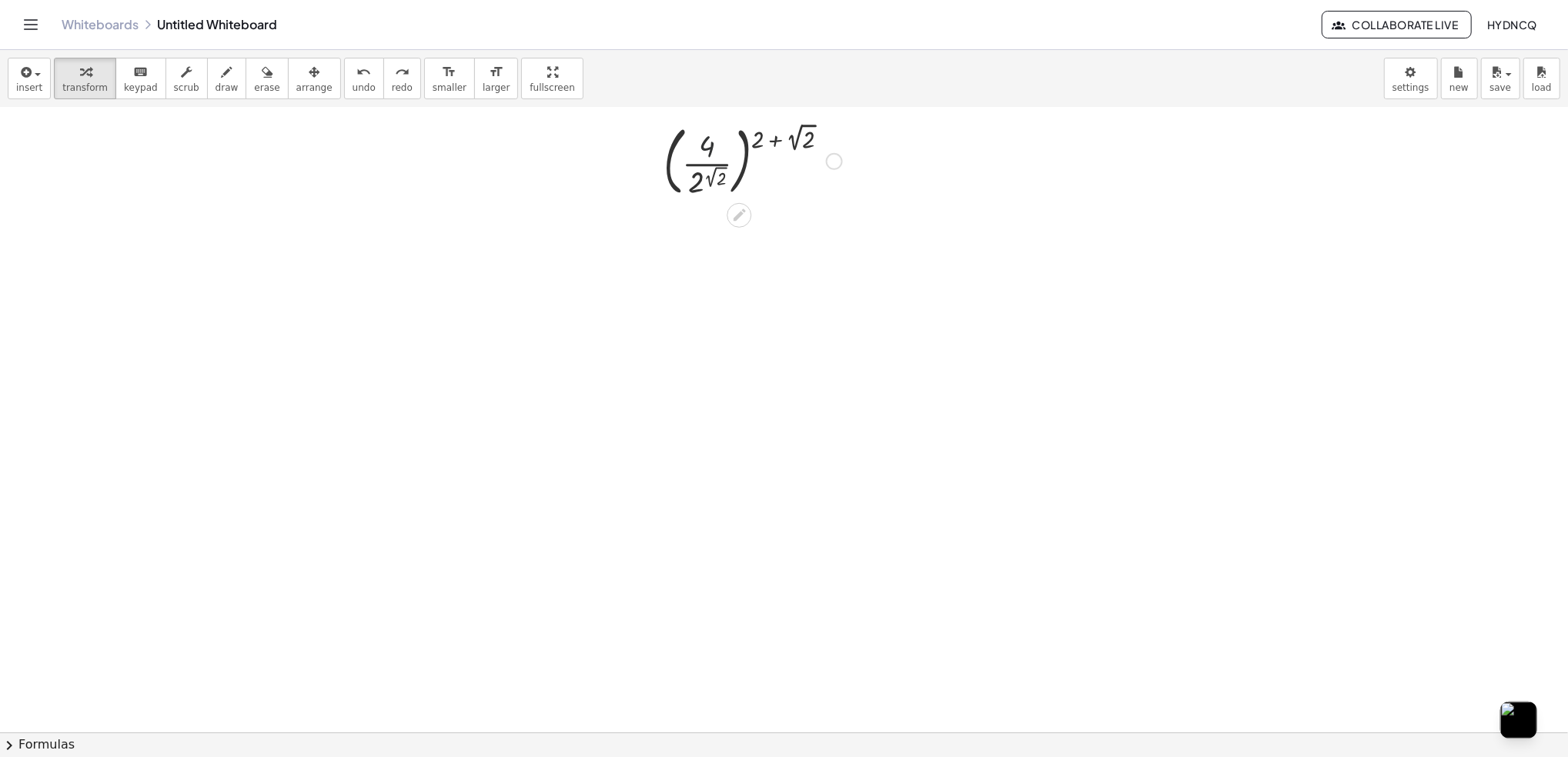
click at [708, 149] on div at bounding box center [752, 160] width 194 height 83
click at [698, 163] on div at bounding box center [752, 160] width 194 height 83
click at [698, 167] on div at bounding box center [752, 160] width 194 height 83
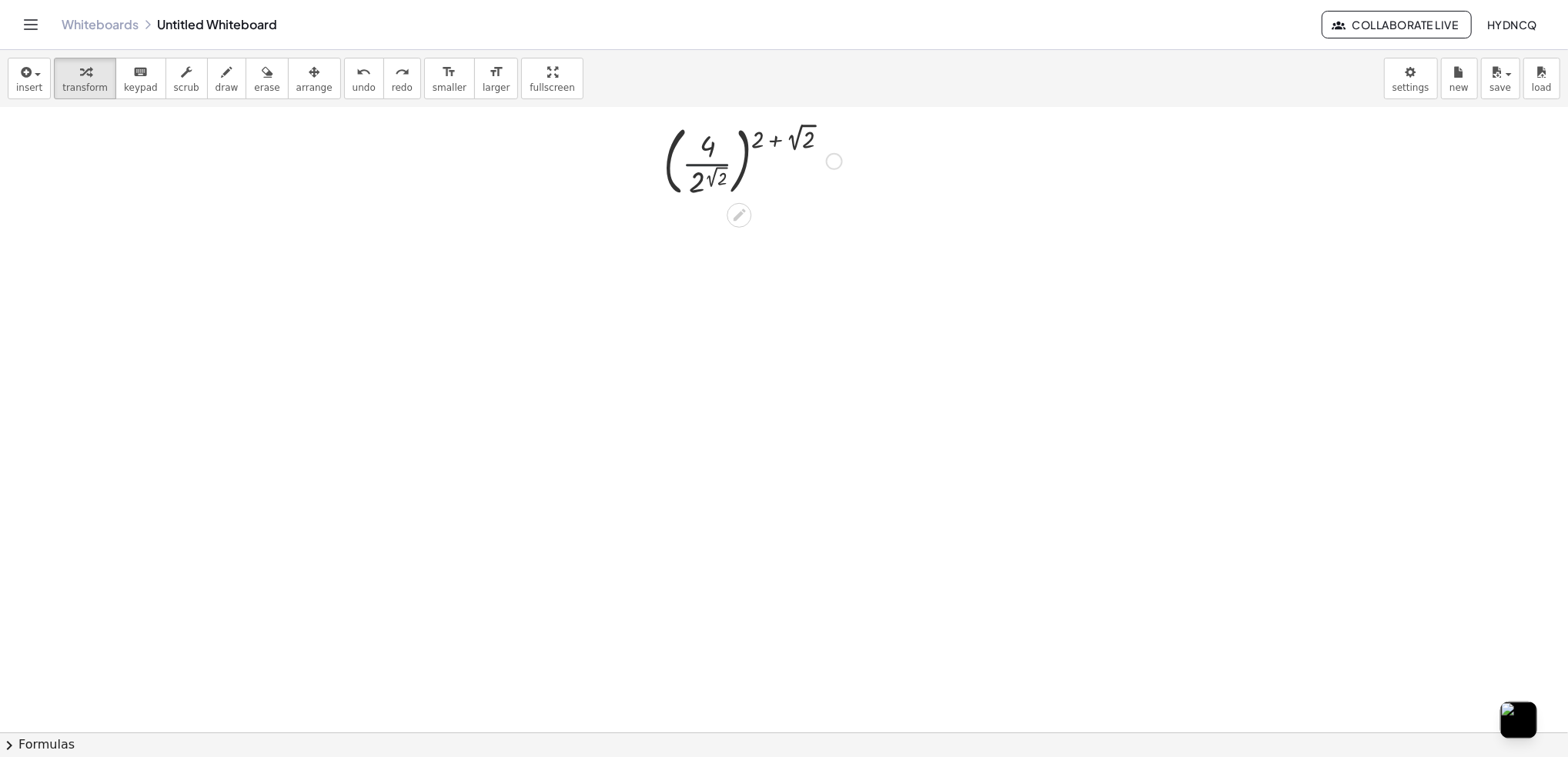
click at [698, 167] on div at bounding box center [752, 160] width 194 height 83
click at [657, 161] on div at bounding box center [652, 160] width 23 height 91
click at [666, 156] on div at bounding box center [752, 160] width 194 height 83
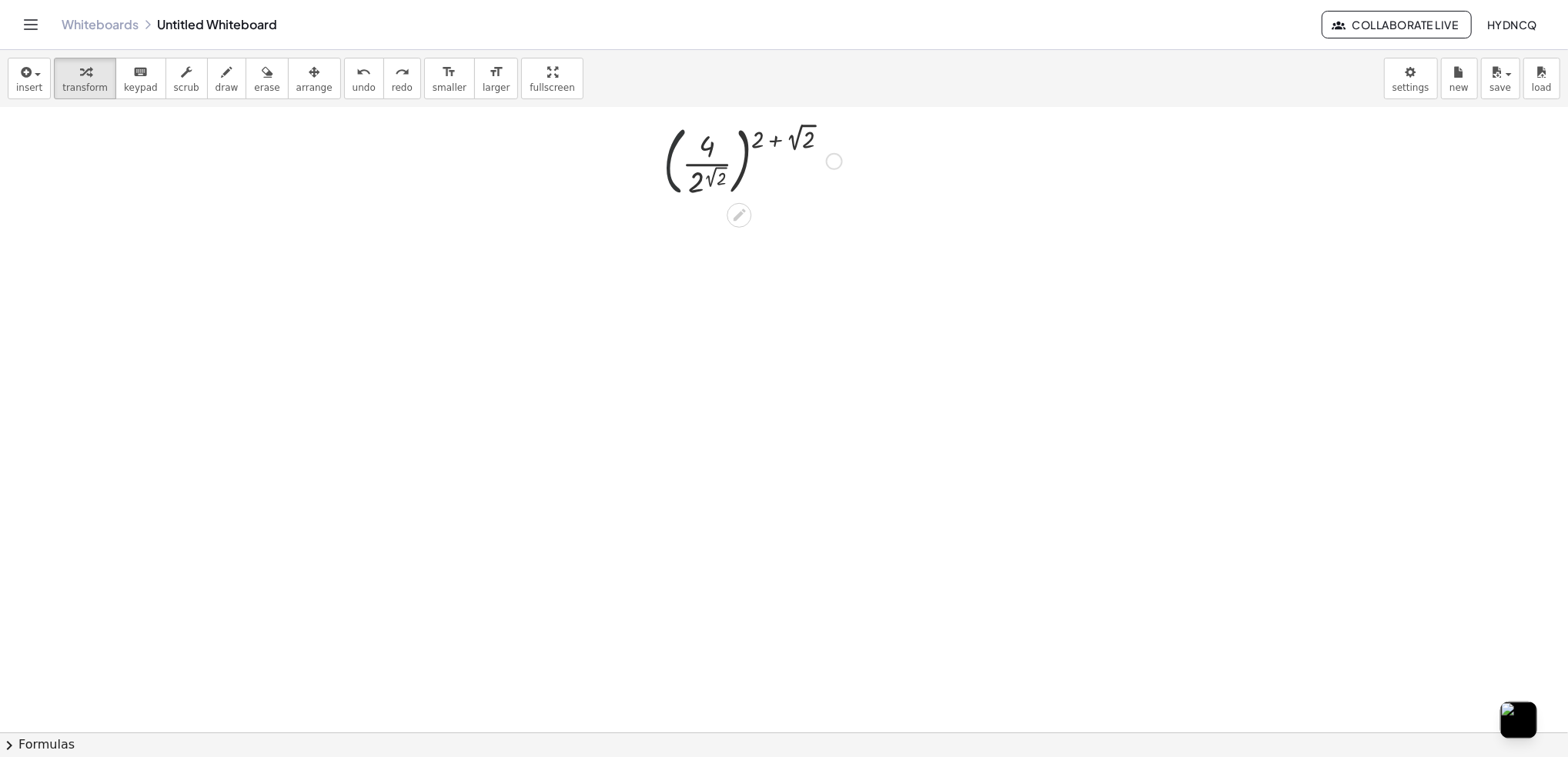
click at [666, 156] on div at bounding box center [752, 160] width 194 height 83
click at [669, 154] on div at bounding box center [752, 160] width 194 height 83
click at [766, 144] on div at bounding box center [752, 160] width 194 height 83
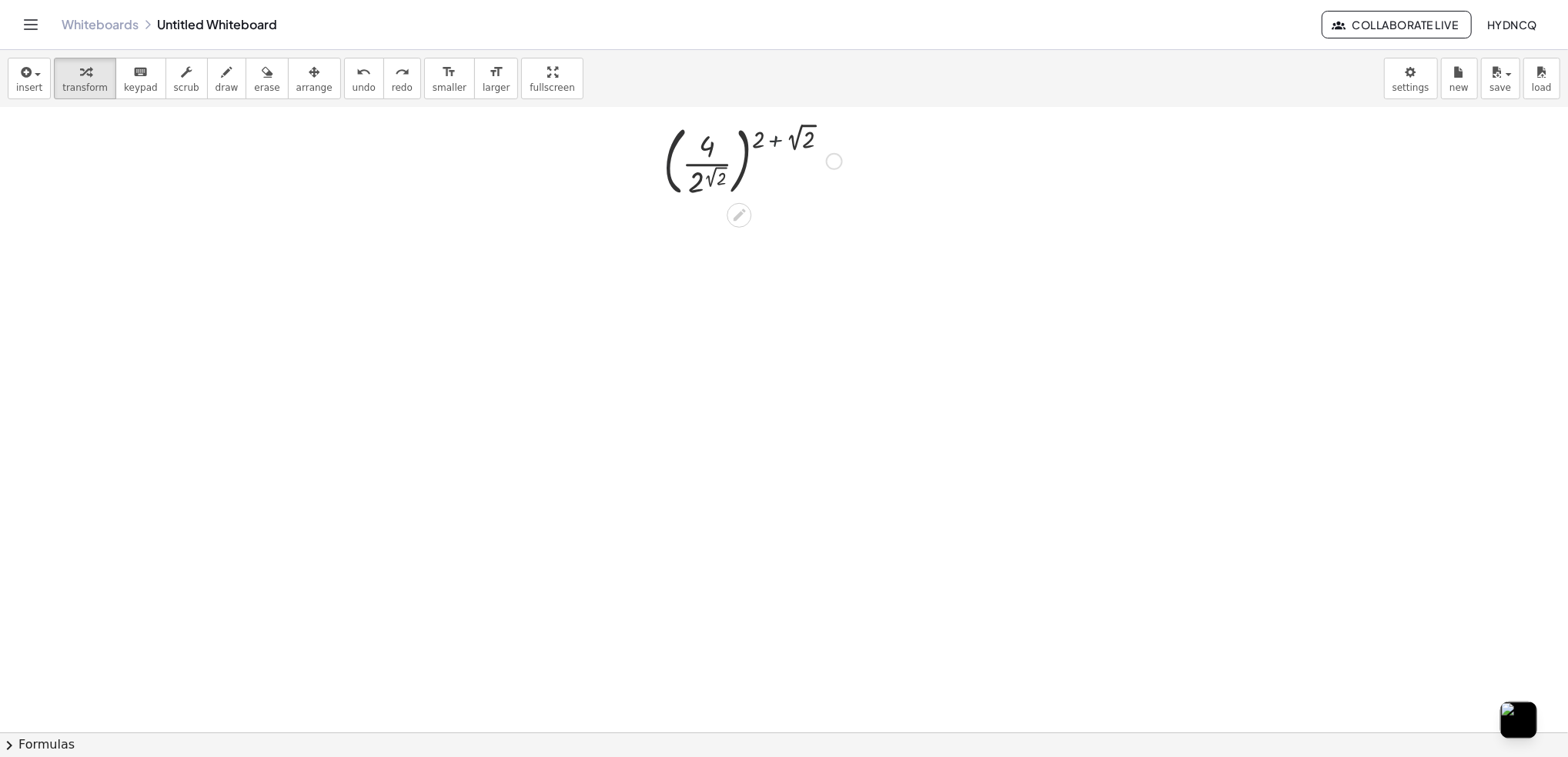
click at [766, 144] on div at bounding box center [752, 160] width 194 height 83
click at [751, 145] on div at bounding box center [752, 160] width 194 height 83
click at [750, 146] on div at bounding box center [752, 160] width 194 height 83
click at [747, 158] on div at bounding box center [752, 160] width 194 height 83
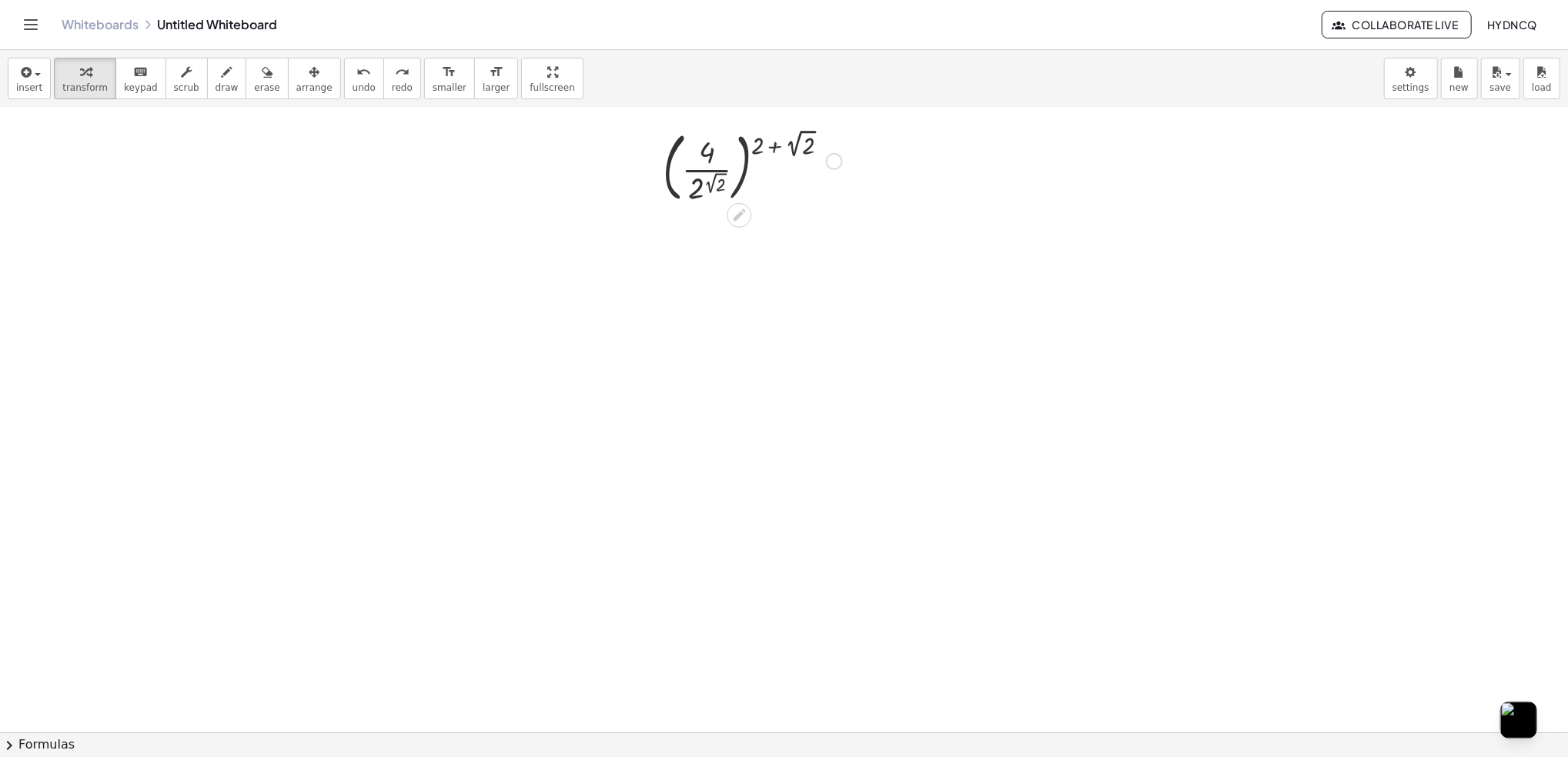
click at [747, 158] on div at bounding box center [752, 160] width 194 height 83
drag, startPoint x: 747, startPoint y: 158, endPoint x: 740, endPoint y: 164, distance: 9.2
click at [745, 162] on div at bounding box center [752, 160] width 194 height 83
click at [737, 166] on div at bounding box center [752, 160] width 194 height 83
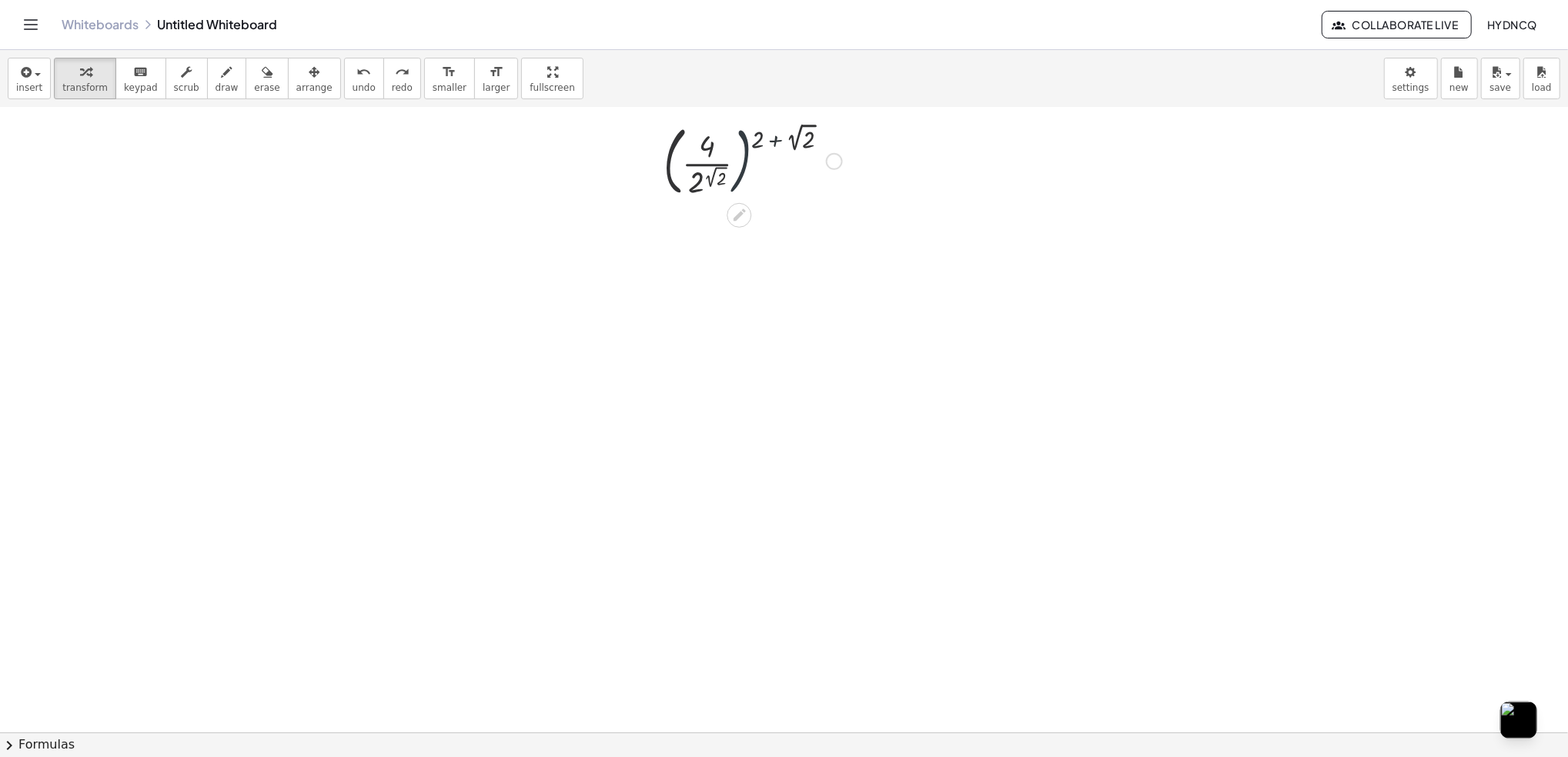
click at [737, 166] on div at bounding box center [752, 160] width 194 height 83
drag, startPoint x: 692, startPoint y: 181, endPoint x: 719, endPoint y: 159, distance: 34.8
click at [719, 159] on div at bounding box center [752, 160] width 194 height 83
click at [693, 245] on div at bounding box center [752, 243] width 224 height 83
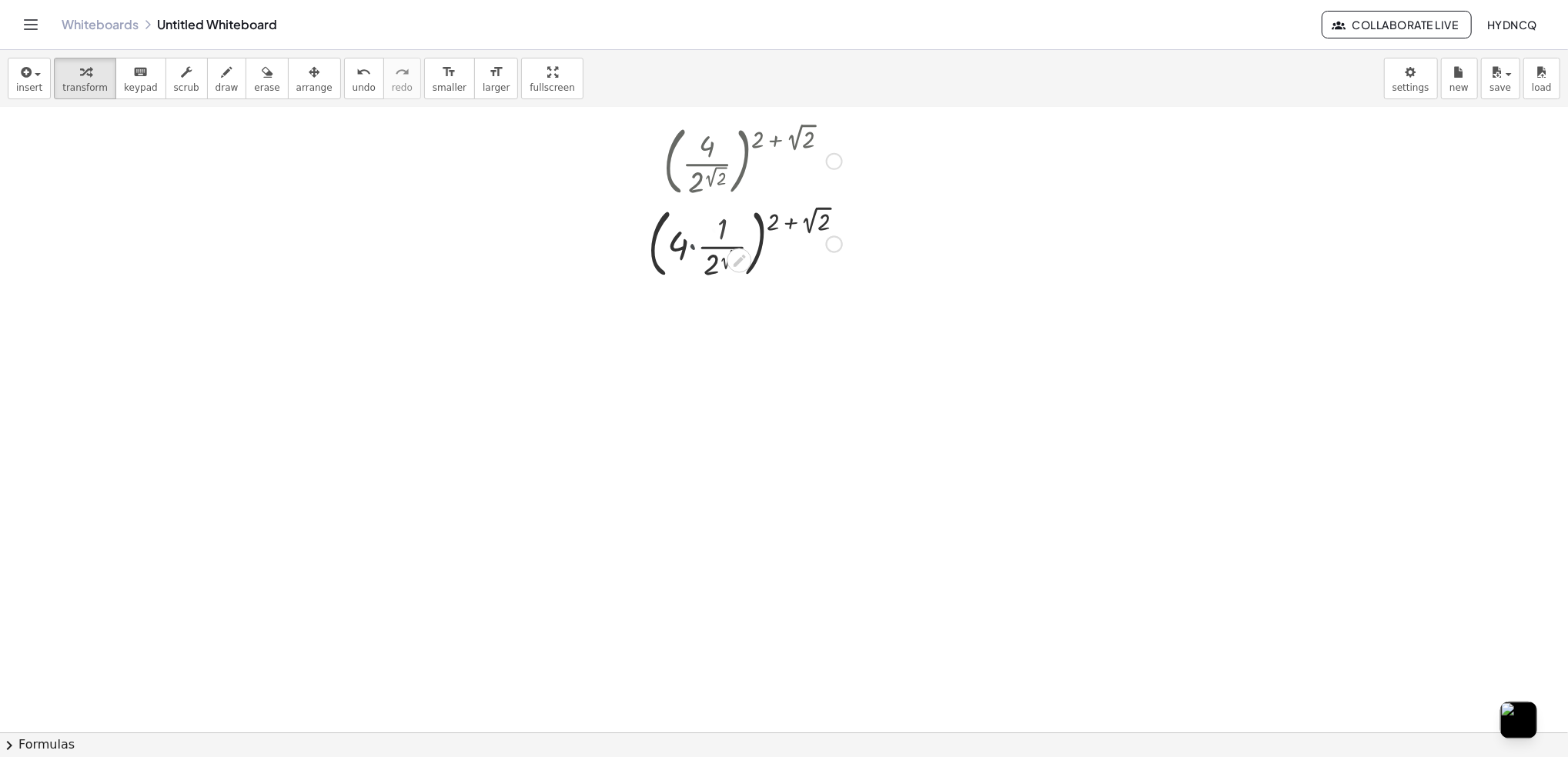
click at [693, 245] on div at bounding box center [752, 243] width 194 height 83
click at [693, 245] on div at bounding box center [752, 243] width 224 height 83
drag, startPoint x: 797, startPoint y: 305, endPoint x: 747, endPoint y: 309, distance: 50.2
click at [747, 309] on div at bounding box center [752, 325] width 224 height 83
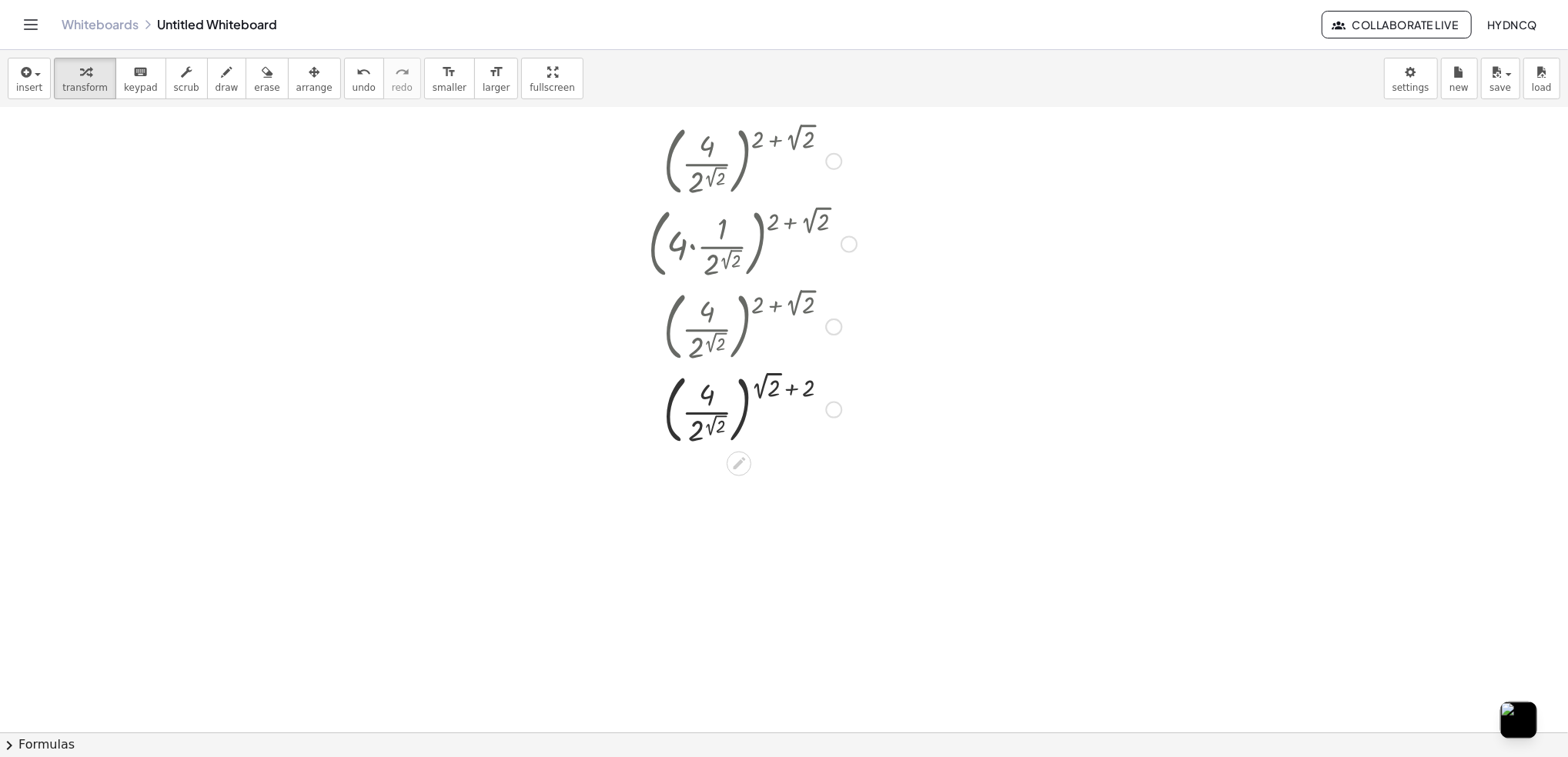
click at [789, 381] on div at bounding box center [752, 409] width 224 height 83
click at [791, 386] on div at bounding box center [752, 409] width 224 height 83
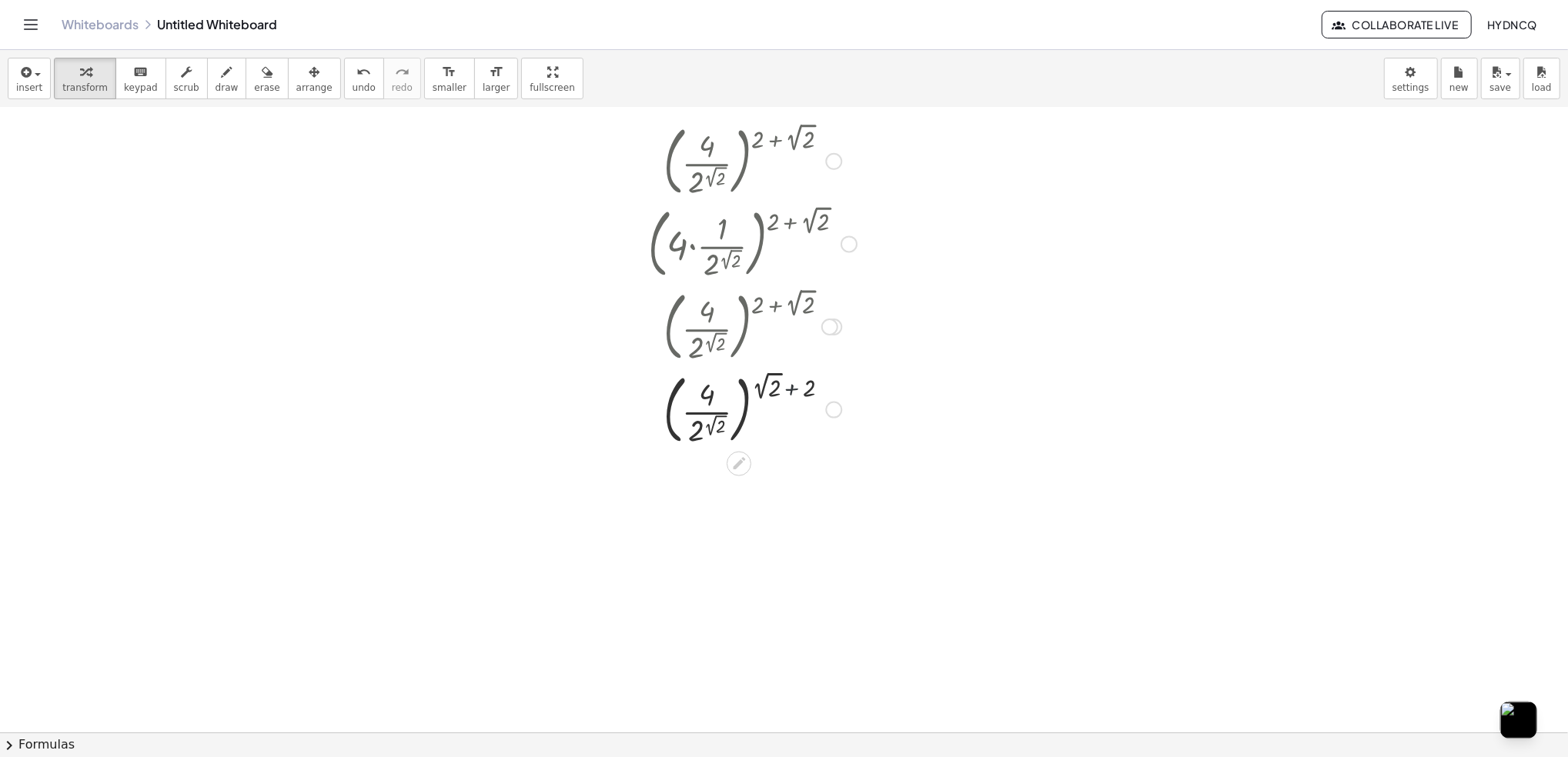
drag, startPoint x: 791, startPoint y: 386, endPoint x: 806, endPoint y: 391, distance: 15.8
click at [791, 389] on div at bounding box center [752, 409] width 224 height 83
click at [806, 391] on div at bounding box center [752, 409] width 224 height 83
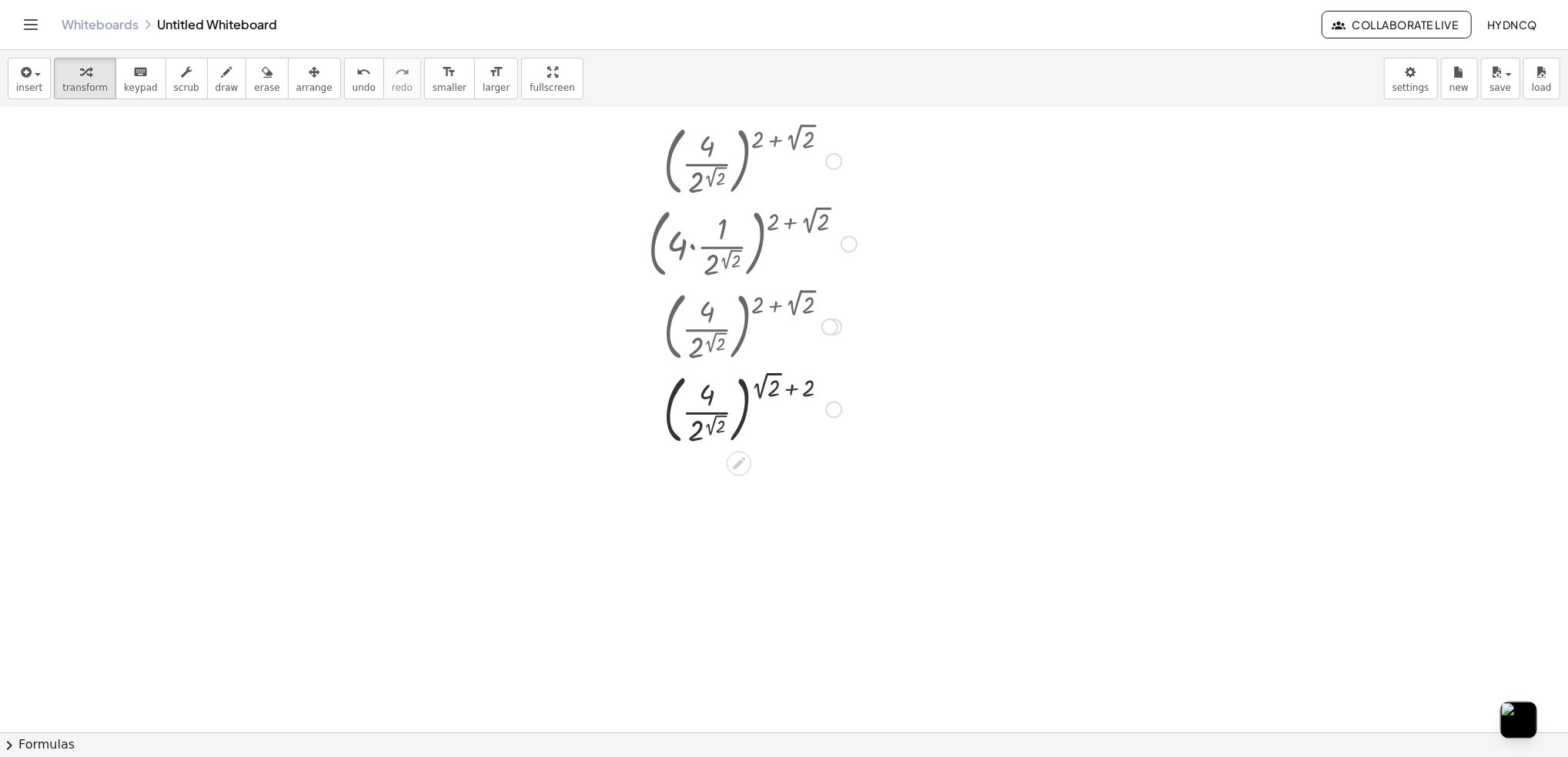
click at [702, 392] on div at bounding box center [752, 409] width 224 height 83
click at [700, 414] on div at bounding box center [752, 409] width 224 height 83
drag, startPoint x: 699, startPoint y: 415, endPoint x: 717, endPoint y: 421, distance: 19.0
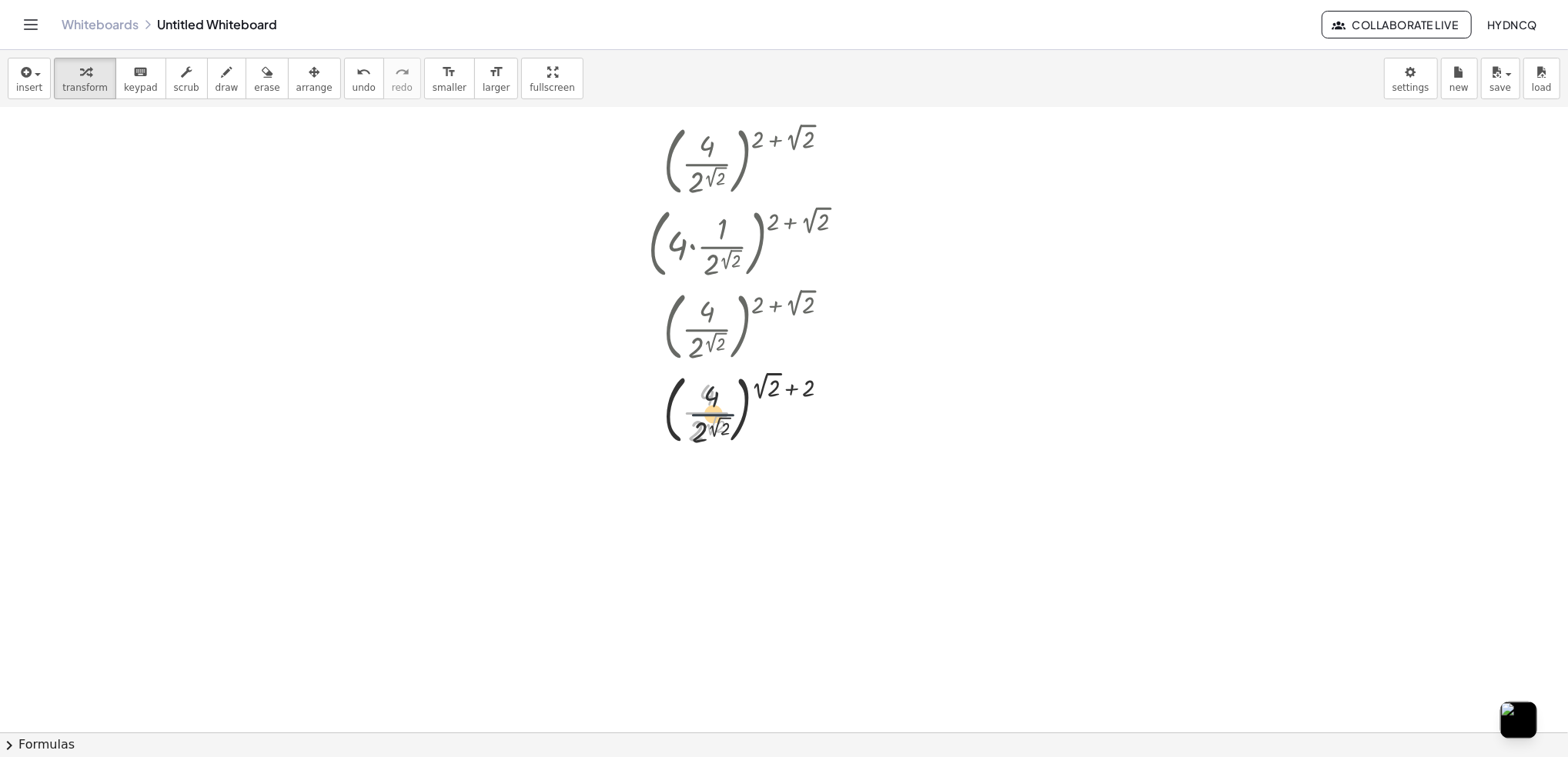
click at [717, 419] on div at bounding box center [752, 409] width 224 height 83
drag, startPoint x: 710, startPoint y: 413, endPoint x: 654, endPoint y: 404, distance: 56.7
click at [654, 404] on div at bounding box center [752, 409] width 224 height 83
click at [353, 83] on span "undo" at bounding box center [364, 88] width 23 height 11
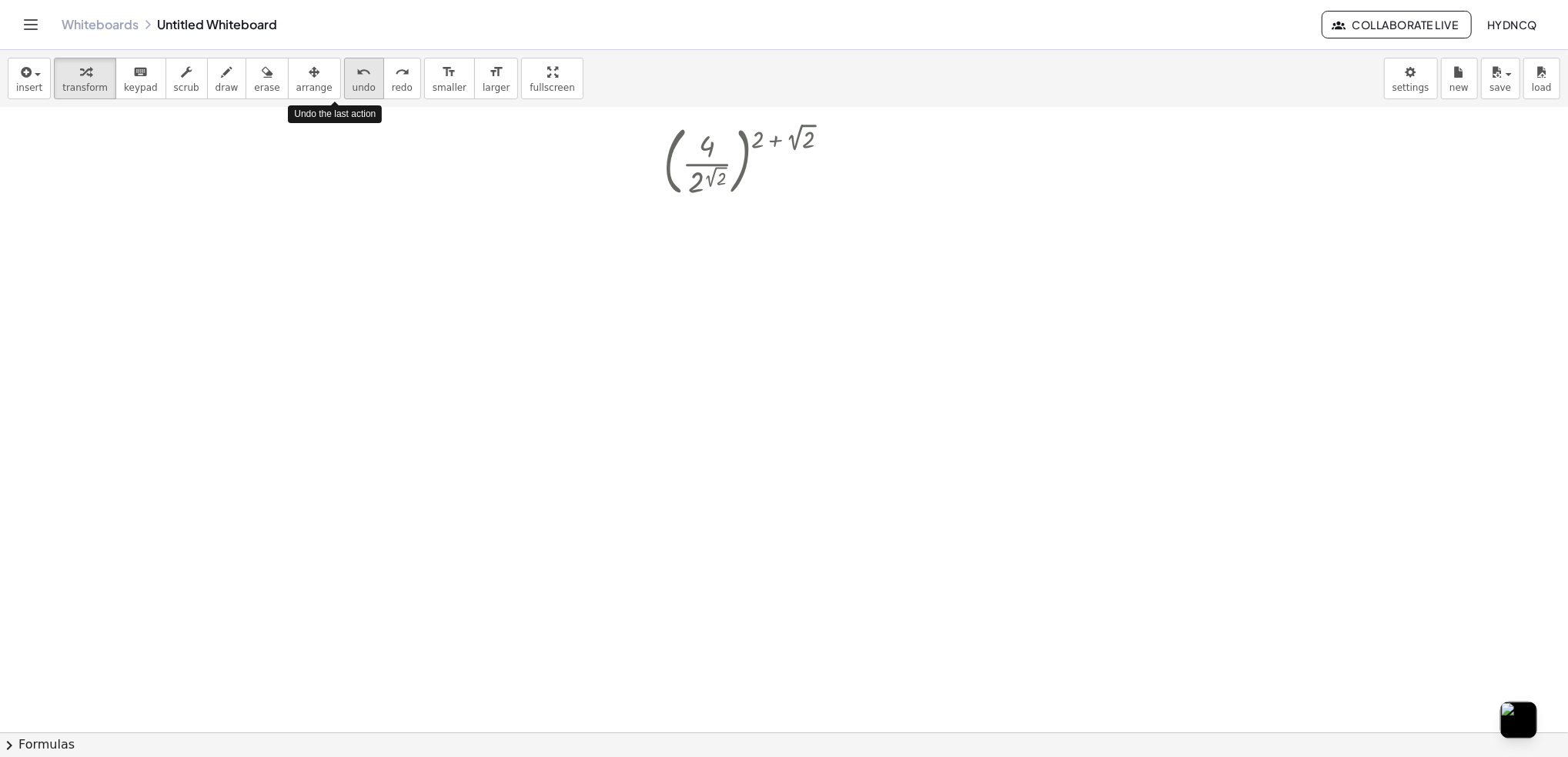
click at [353, 83] on span "undo" at bounding box center [364, 88] width 23 height 11
click at [806, 140] on div at bounding box center [752, 160] width 194 height 83
click at [806, 140] on div at bounding box center [752, 160] width 220 height 83
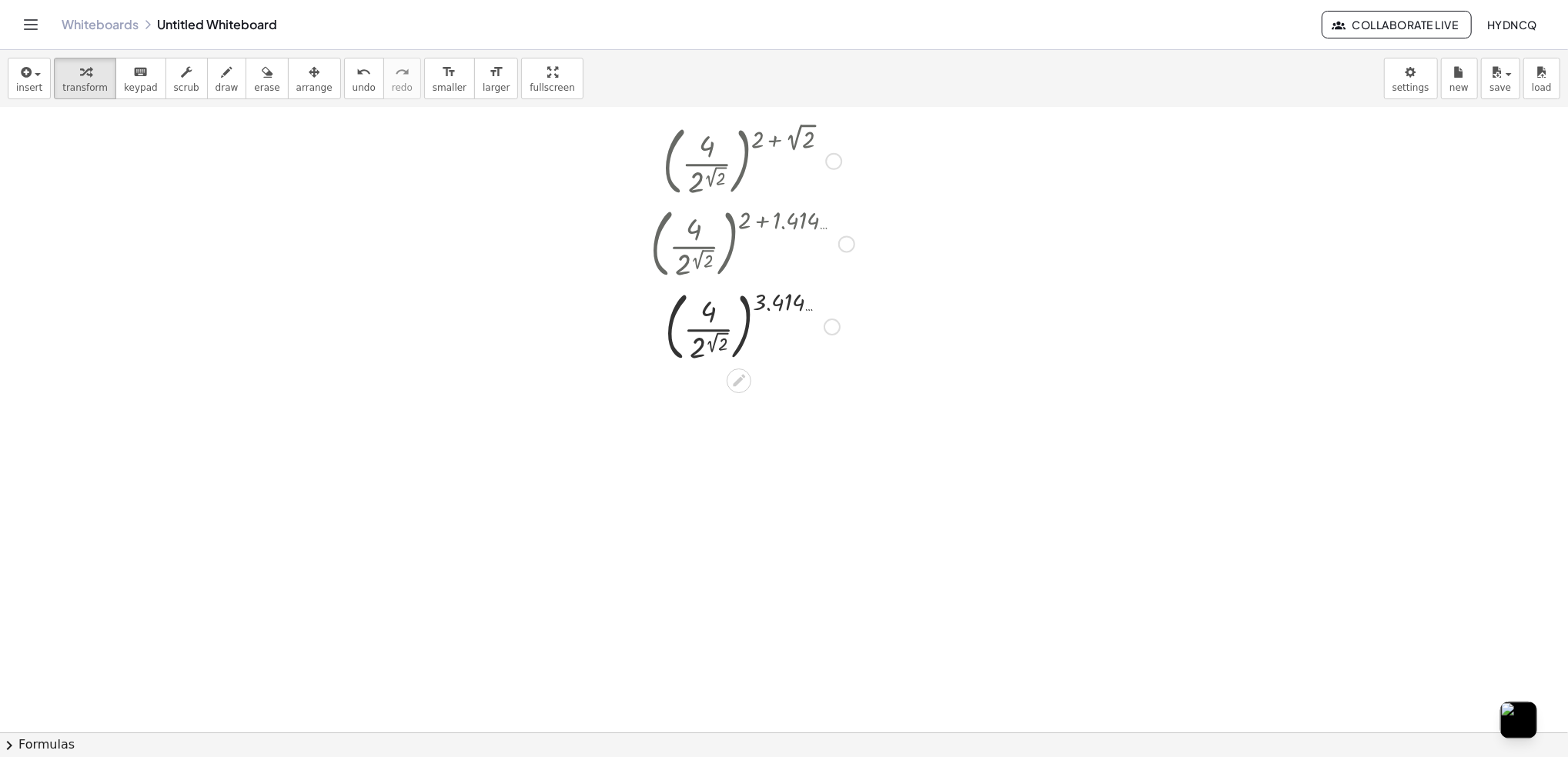
click at [721, 339] on div at bounding box center [752, 325] width 220 height 83
click at [699, 351] on div at bounding box center [753, 325] width 226 height 83
click at [690, 435] on div at bounding box center [753, 409] width 226 height 83
click at [698, 433] on div at bounding box center [753, 409] width 226 height 83
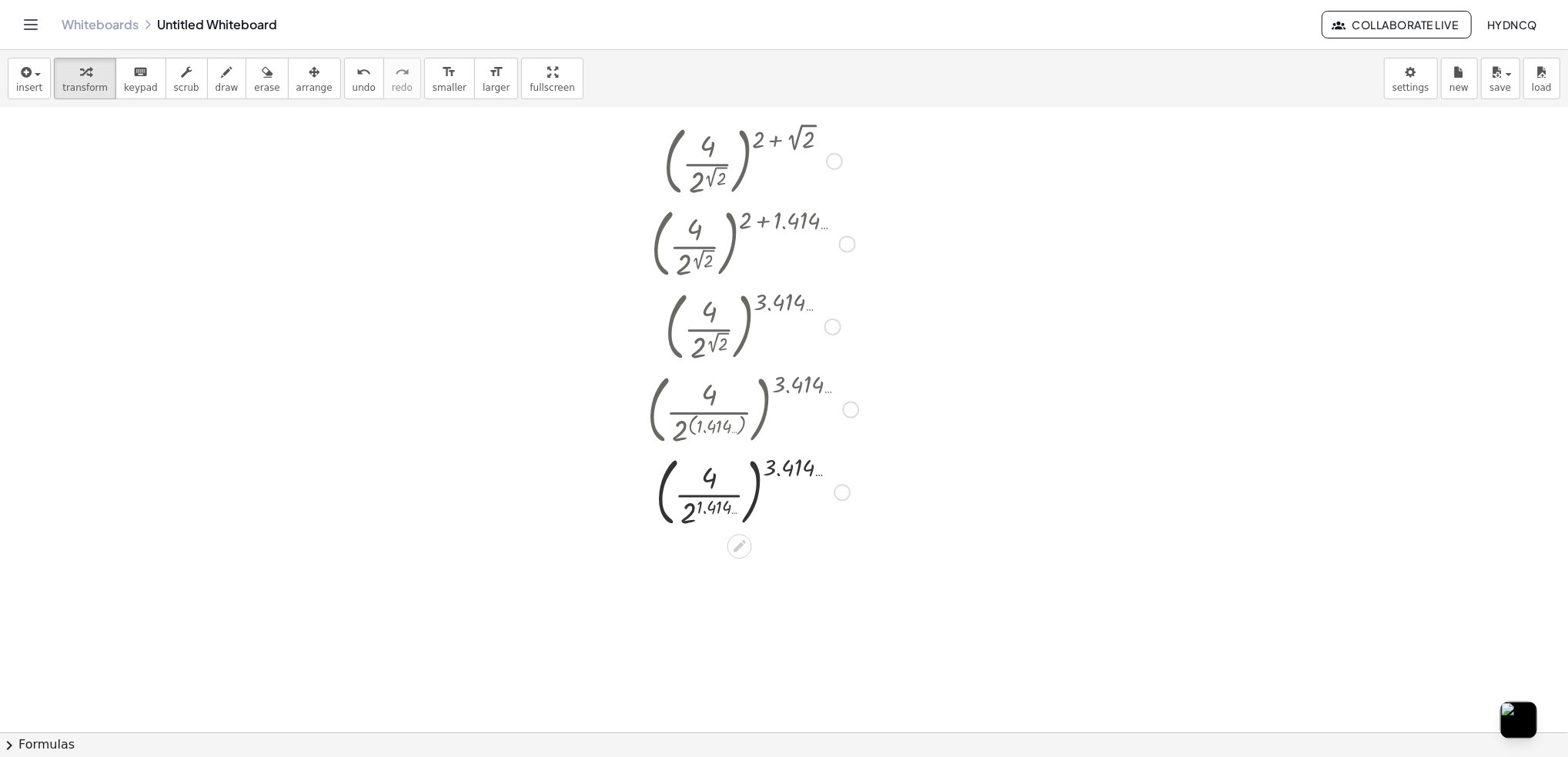
click at [698, 508] on div at bounding box center [753, 491] width 226 height 83
drag, startPoint x: 707, startPoint y: 590, endPoint x: 764, endPoint y: 575, distance: 58.9
click at [766, 573] on div at bounding box center [753, 574] width 233 height 83
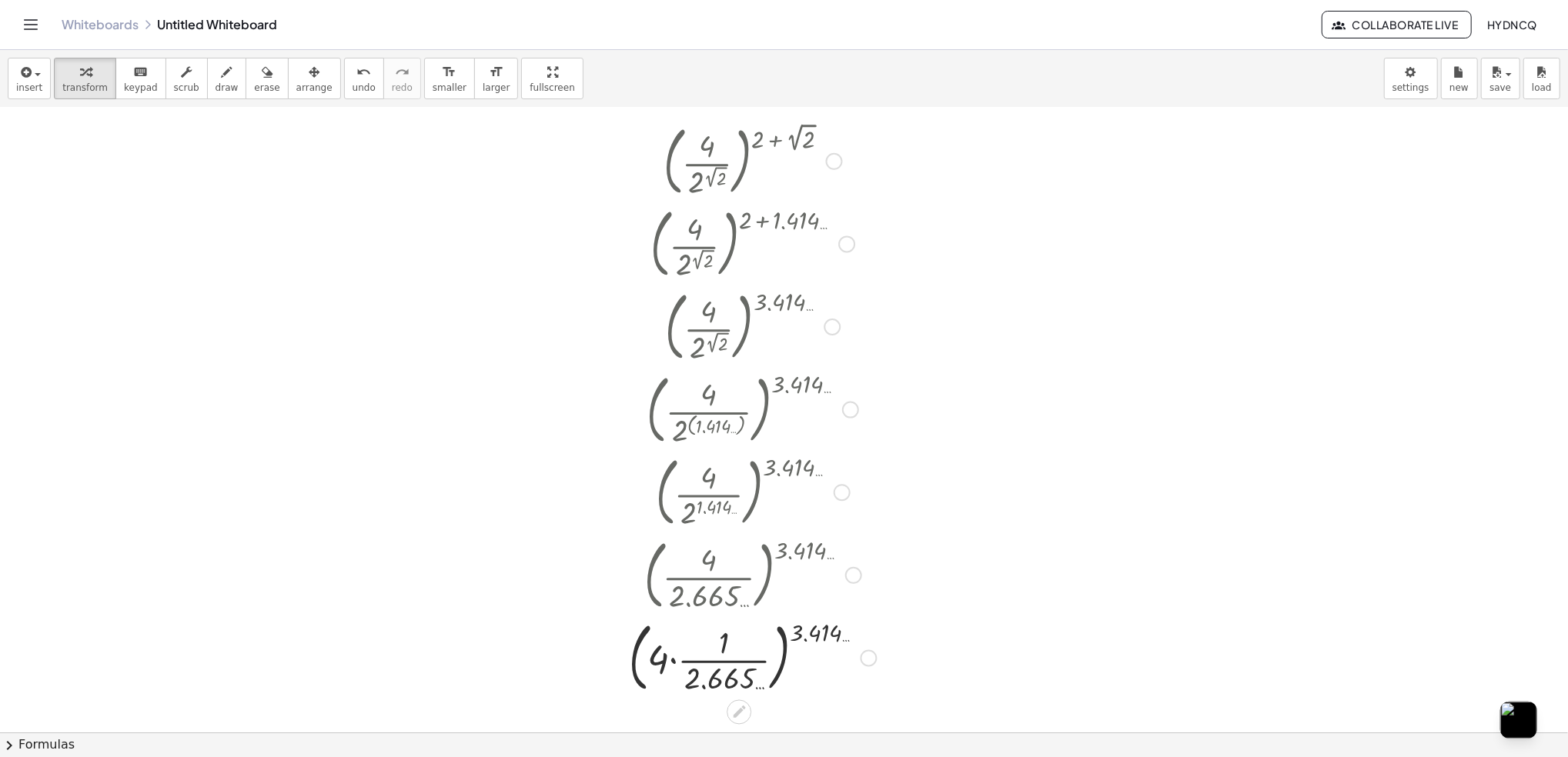
click at [666, 672] on div at bounding box center [752, 657] width 263 height 83
click at [674, 666] on div at bounding box center [752, 657] width 263 height 83
click at [314, 95] on div "insert select one: Math Expression Function Text Youtube Video Graphing Geometr…" at bounding box center [784, 79] width 1568 height 58
click at [353, 83] on span "undo" at bounding box center [364, 88] width 23 height 11
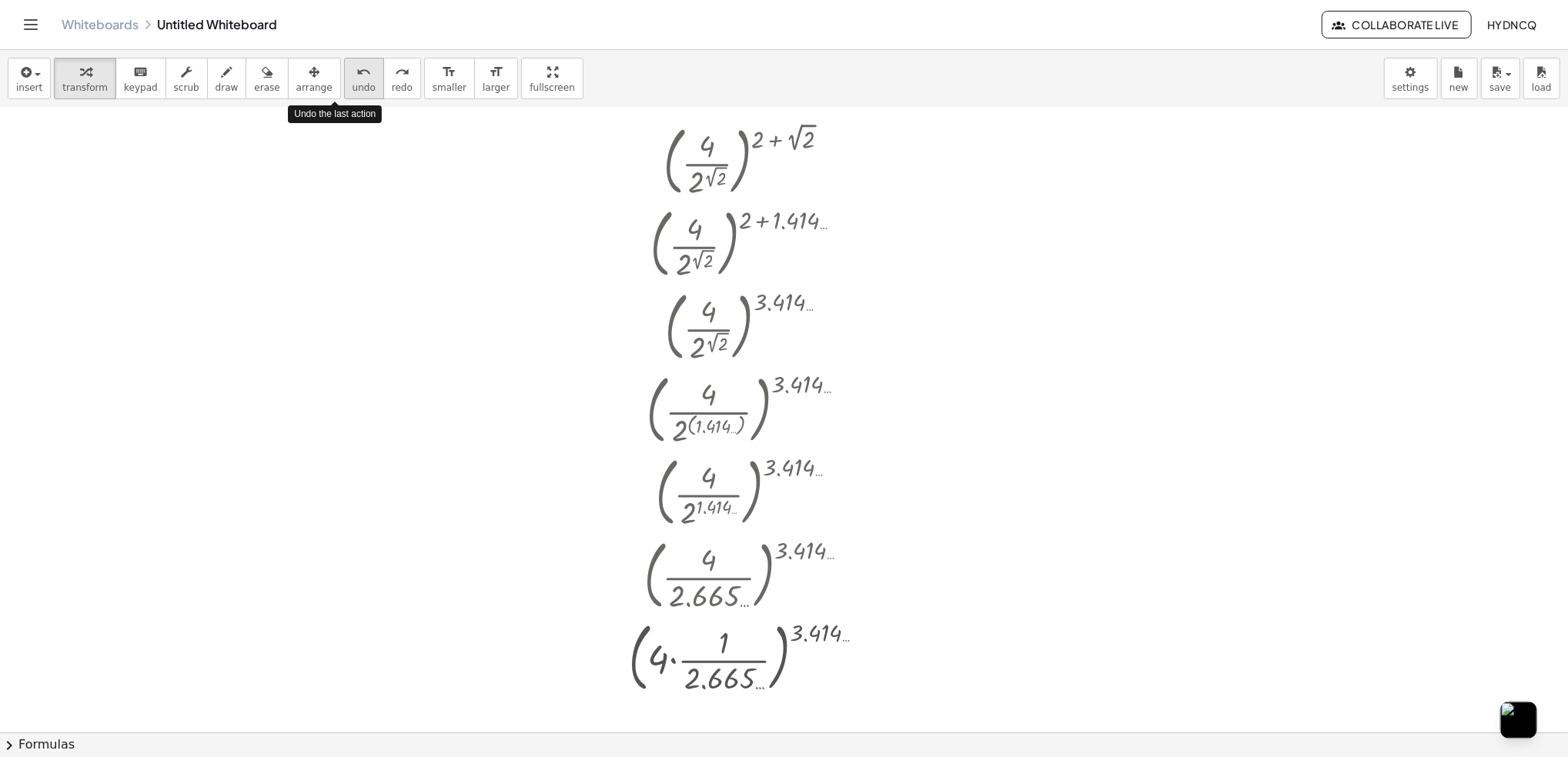
click at [353, 83] on span "undo" at bounding box center [364, 88] width 23 height 11
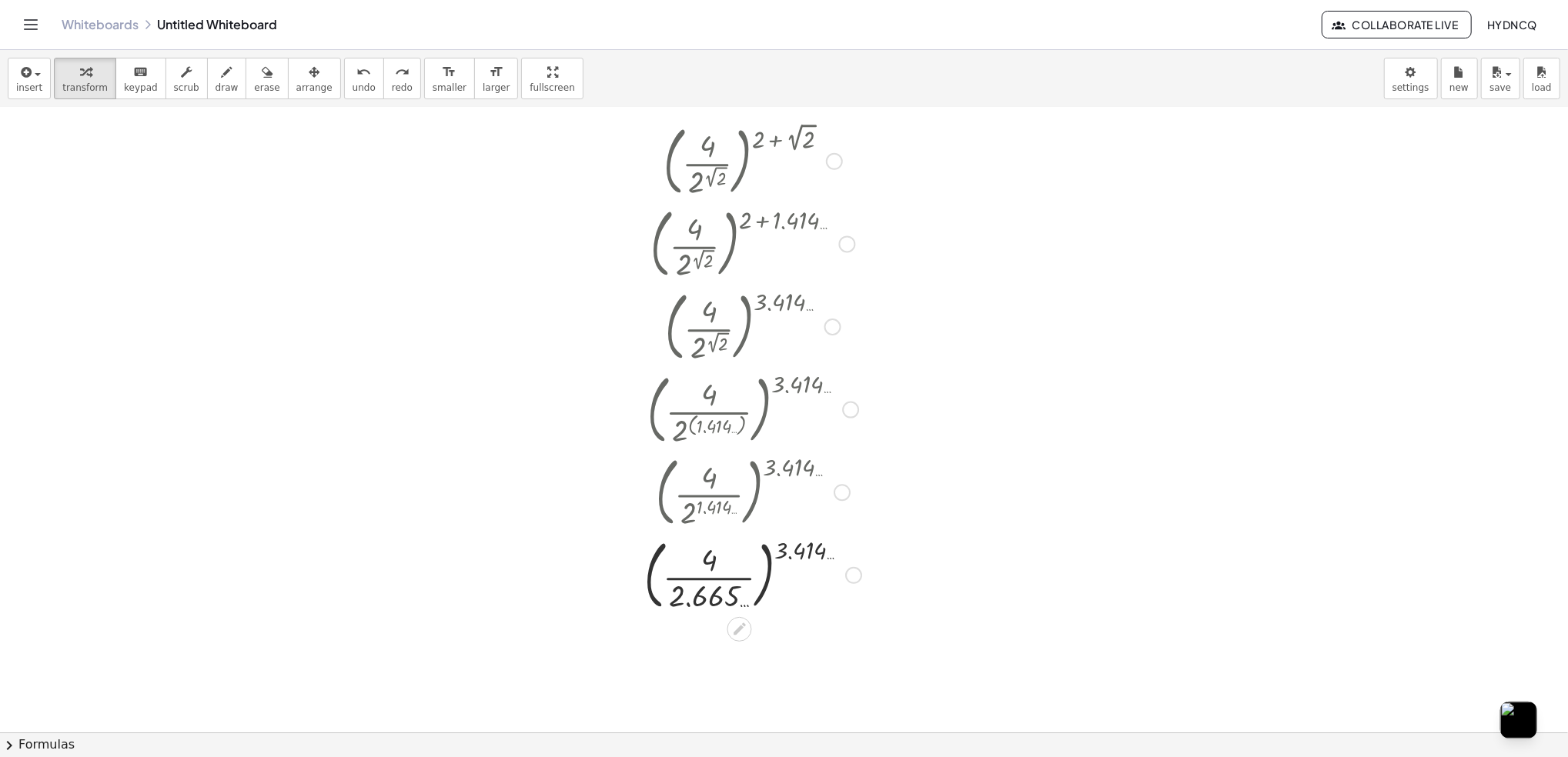
click at [803, 556] on div at bounding box center [753, 574] width 233 height 83
click at [792, 550] on div at bounding box center [753, 574] width 233 height 83
click at [775, 568] on div at bounding box center [753, 574] width 233 height 83
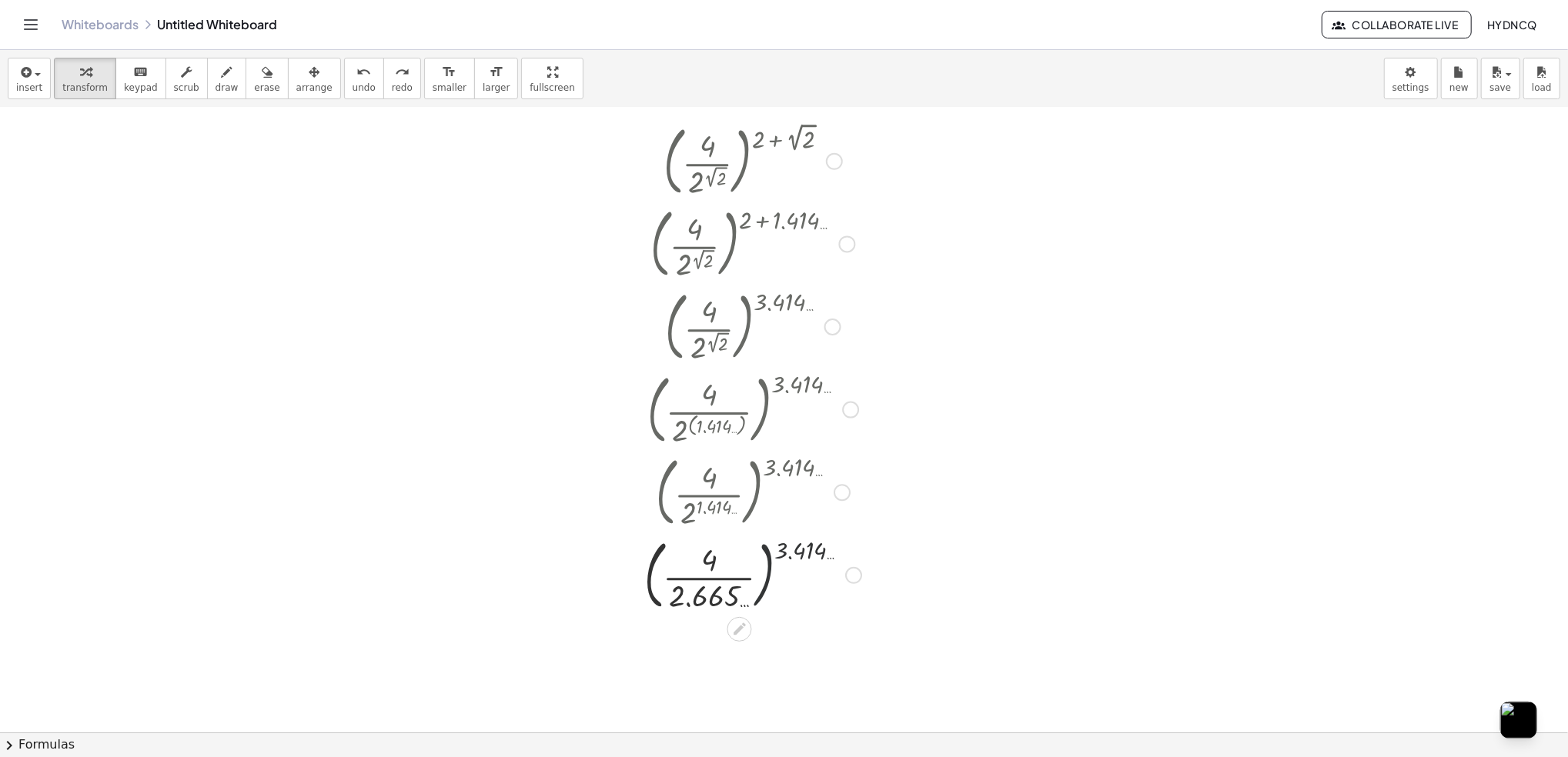
click at [770, 570] on div at bounding box center [753, 574] width 233 height 83
click at [764, 561] on div at bounding box center [753, 574] width 233 height 83
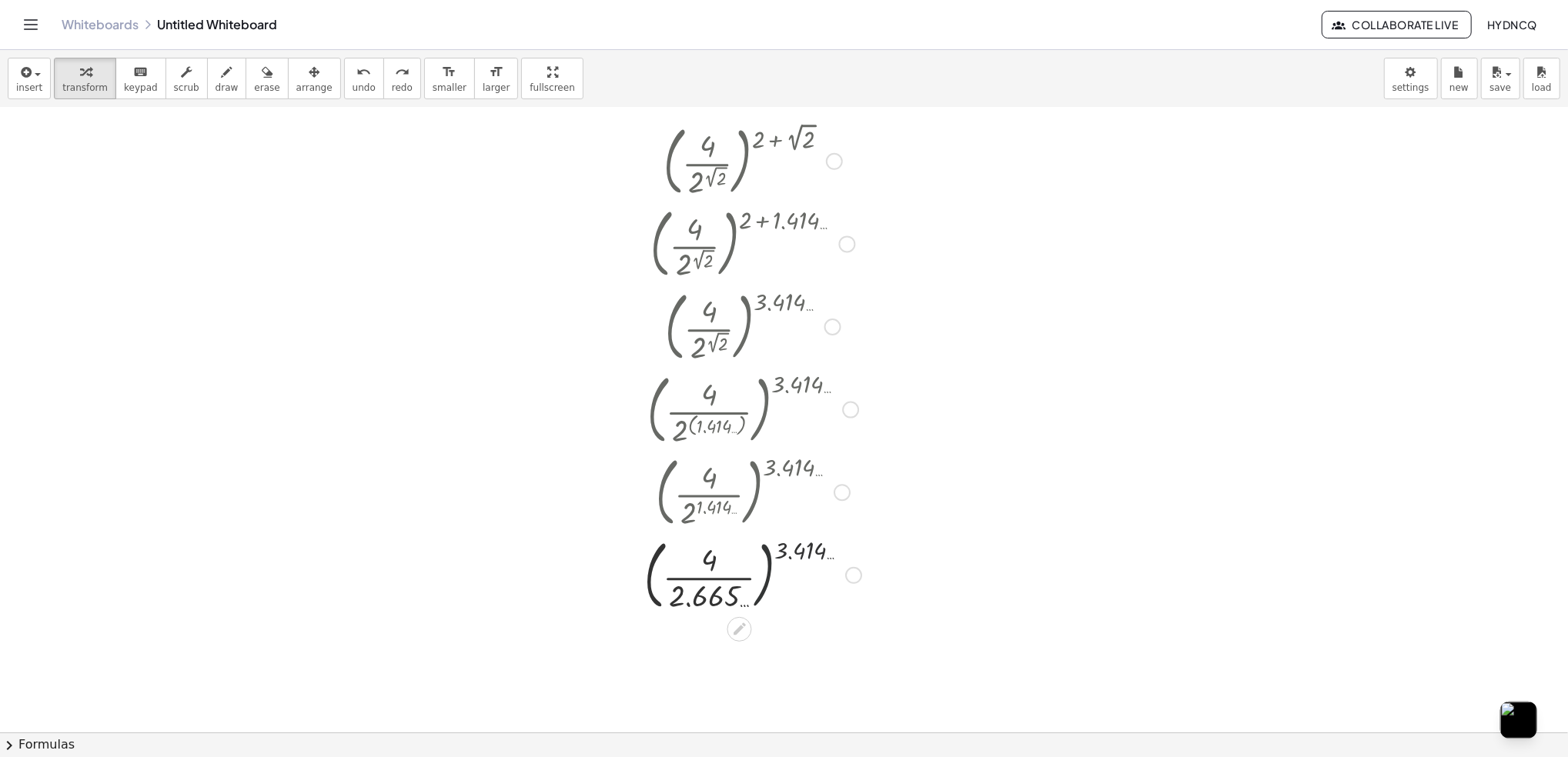
click at [708, 562] on div at bounding box center [753, 574] width 233 height 83
click at [712, 580] on div at bounding box center [753, 574] width 233 height 83
click at [712, 585] on div at bounding box center [753, 574] width 233 height 83
click at [711, 588] on div at bounding box center [753, 575] width 233 height 51
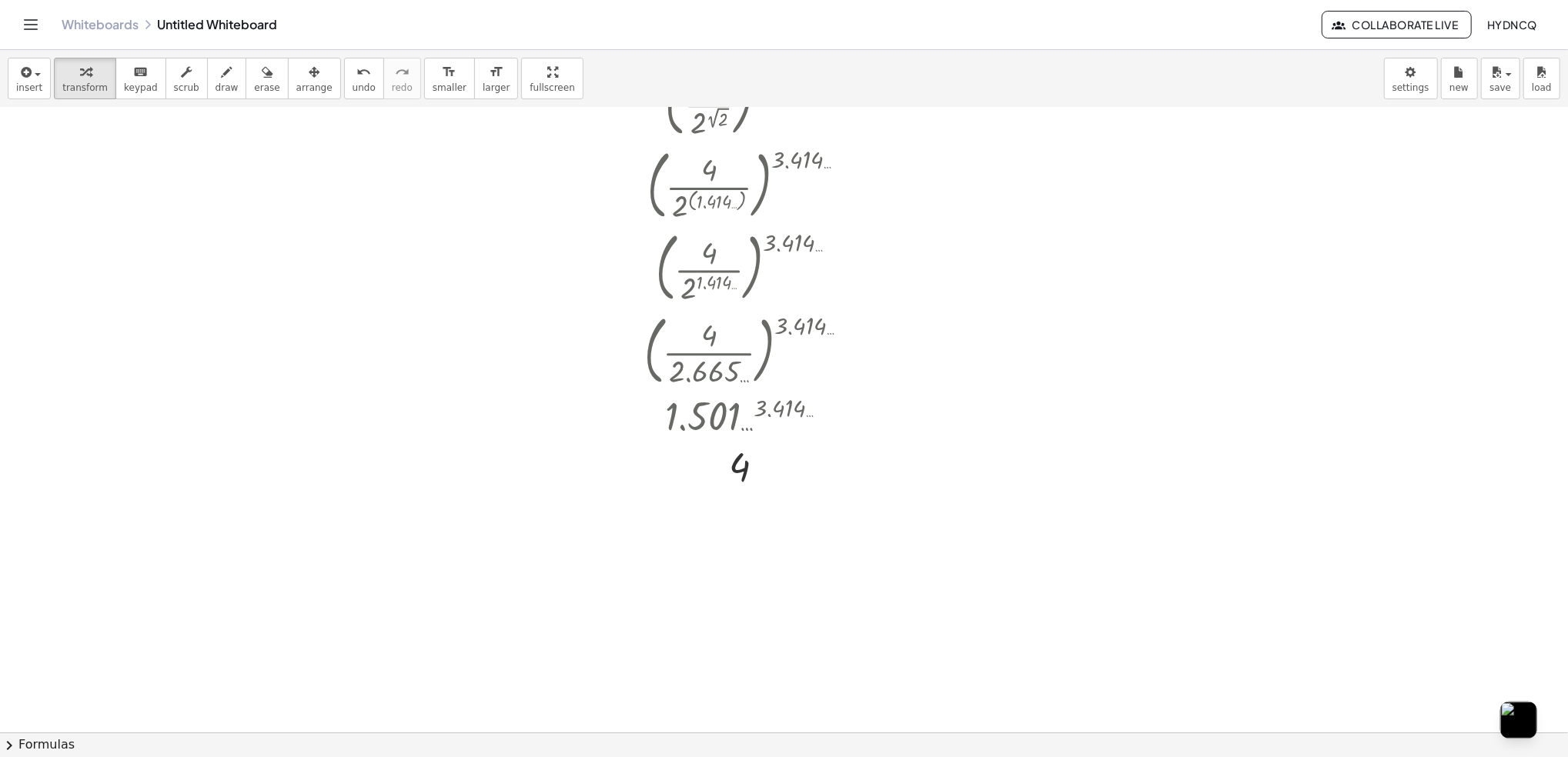
scroll to position [277, 0]
click at [759, 471] on div at bounding box center [753, 465] width 233 height 51
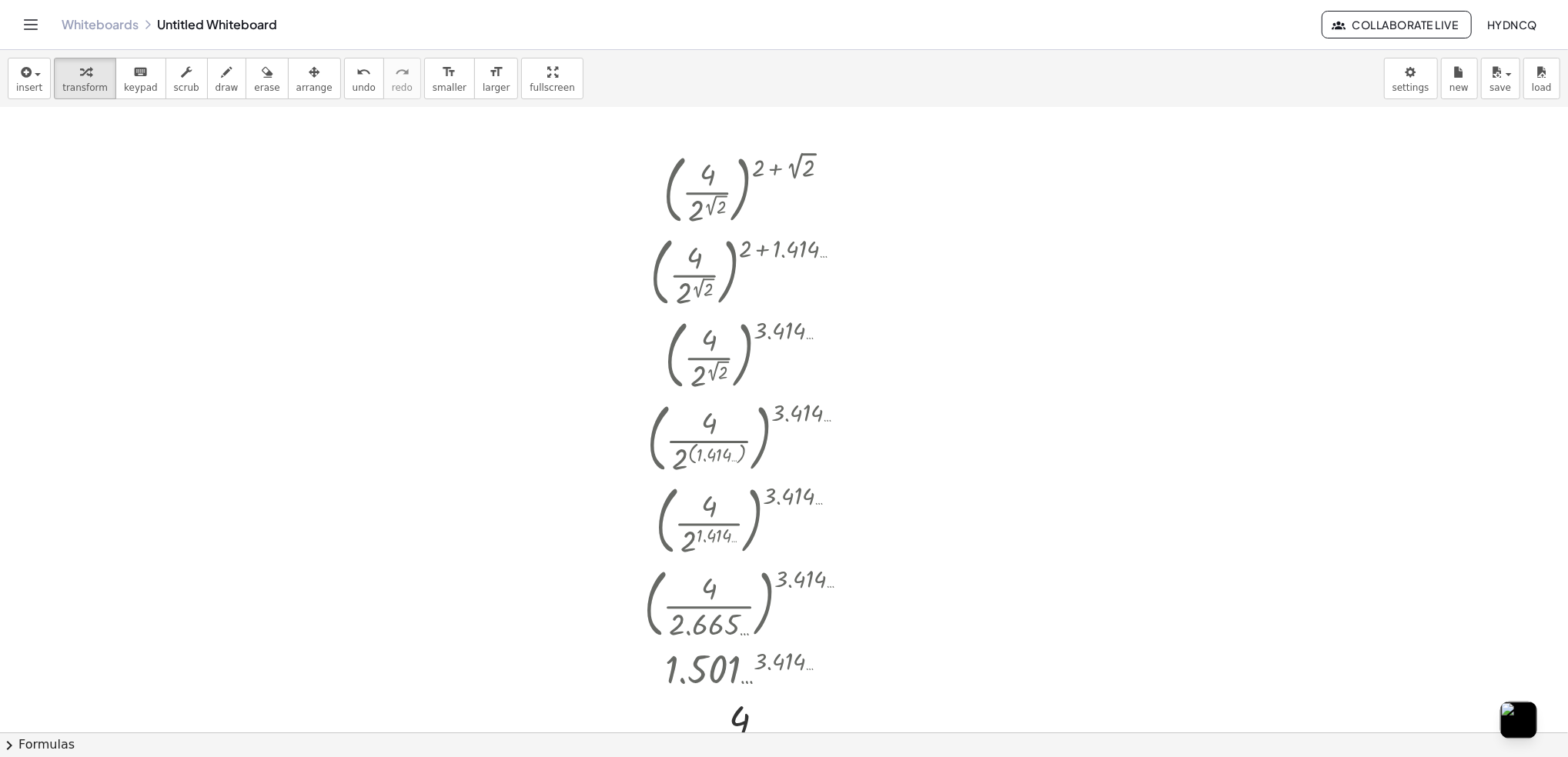
scroll to position [40, 0]
